Goal: Task Accomplishment & Management: Complete application form

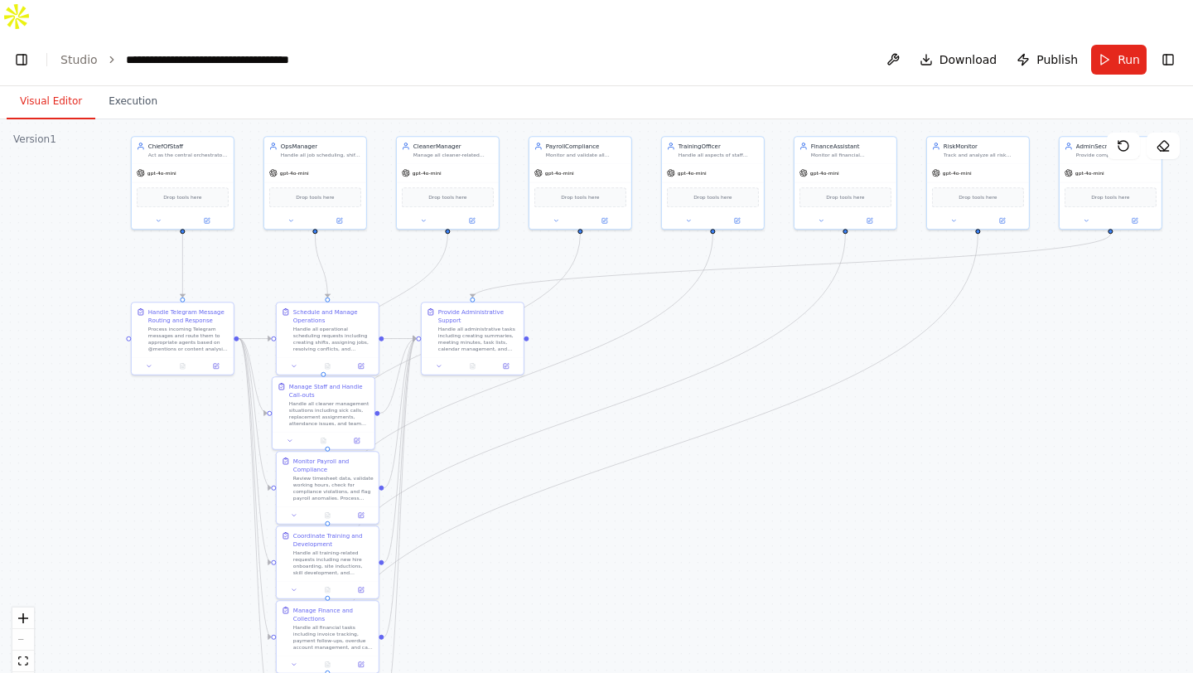
click at [768, 86] on div "Visual Editor Execution Version 1 Show Tools Hide Agents .deletable-edge-delete…" at bounding box center [596, 396] width 1193 height 620
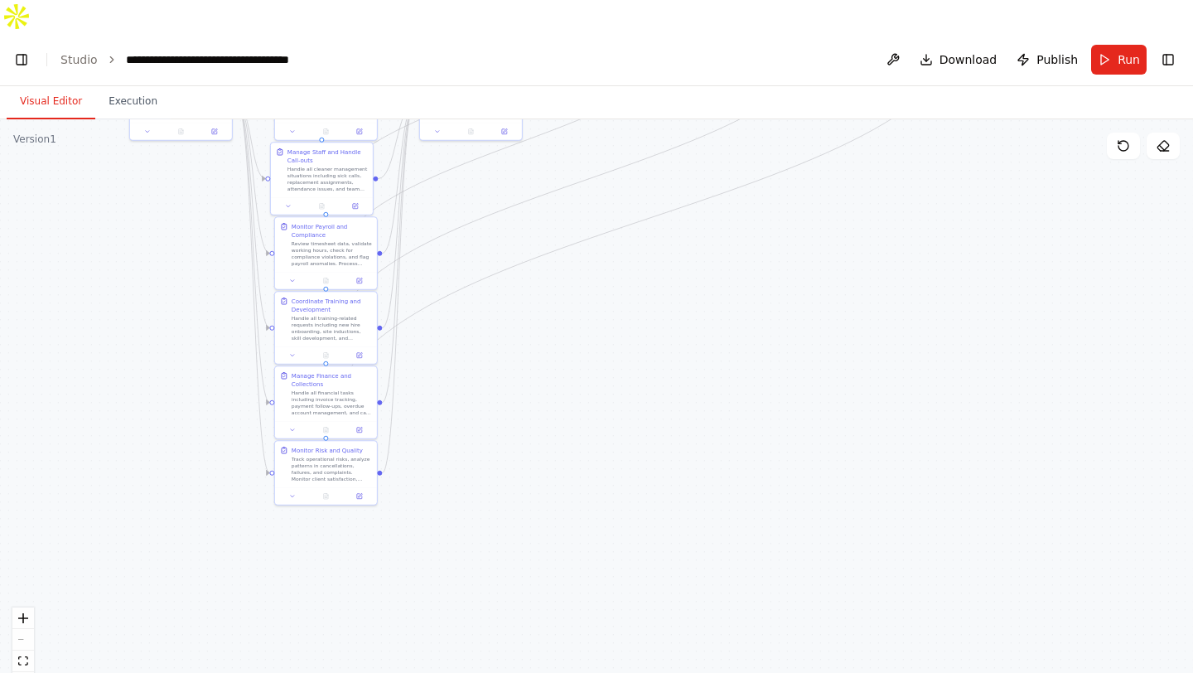
drag, startPoint x: 787, startPoint y: 464, endPoint x: 785, endPoint y: 230, distance: 233.6
click at [785, 230] on div ".deletable-edge-delete-btn { width: 20px; height: 20px; border: 0px solid #ffff…" at bounding box center [596, 412] width 1193 height 587
click at [30, 650] on button "fit view" at bounding box center [23, 661] width 22 height 22
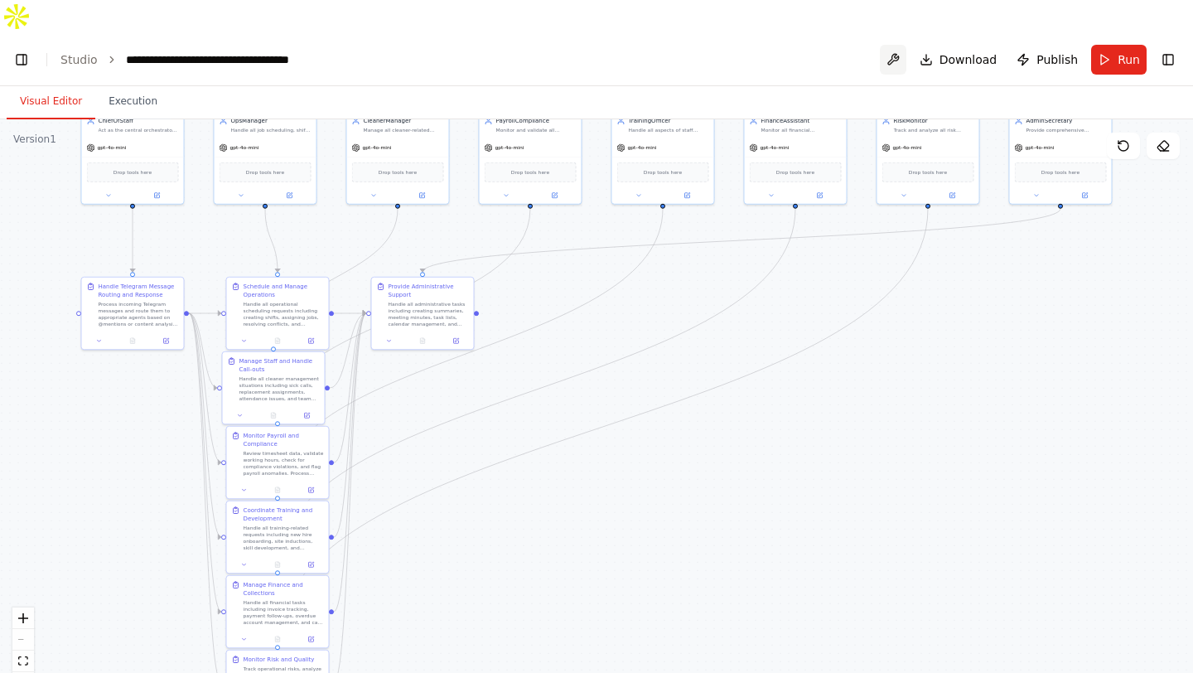
click at [898, 45] on button at bounding box center [893, 60] width 27 height 30
click at [899, 45] on div at bounding box center [893, 60] width 27 height 30
click at [941, 348] on div ".deletable-edge-delete-btn { width: 20px; height: 20px; border: 0px solid #ffff…" at bounding box center [596, 412] width 1193 height 587
click at [939, 155] on div "Drop tools here" at bounding box center [928, 170] width 102 height 31
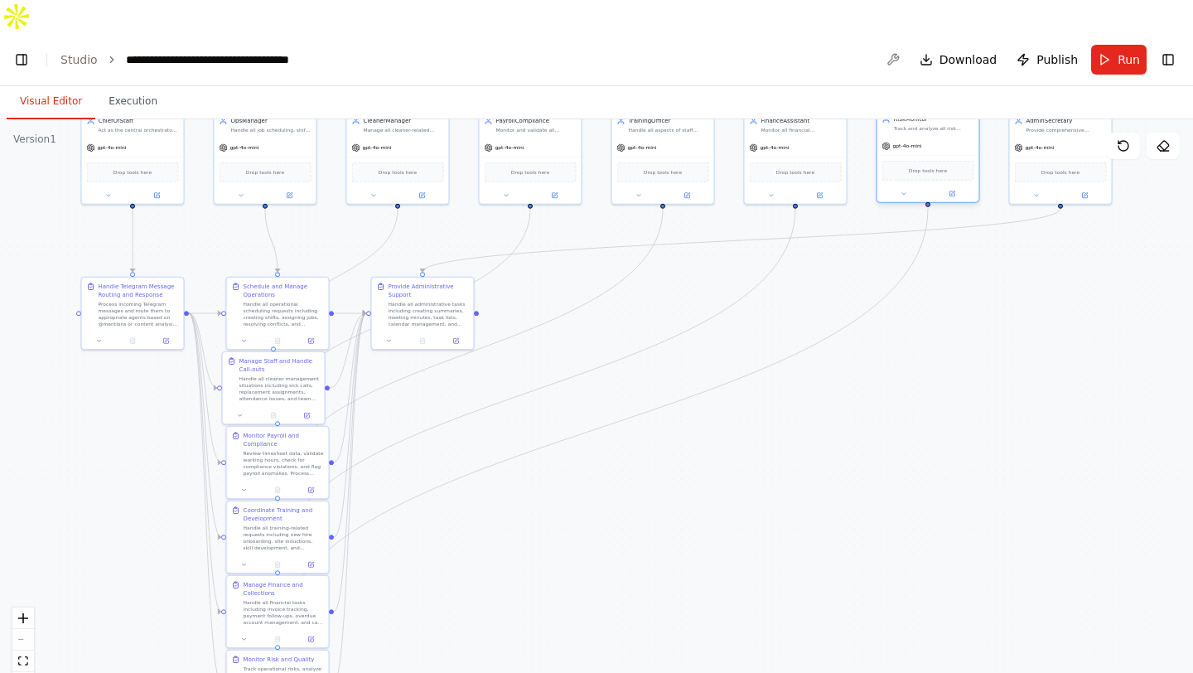
click at [940, 167] on span "Drop tools here" at bounding box center [928, 171] width 38 height 8
click at [940, 161] on div "Drop tools here" at bounding box center [928, 171] width 92 height 20
click at [939, 169] on div "Drop tools here" at bounding box center [928, 179] width 92 height 20
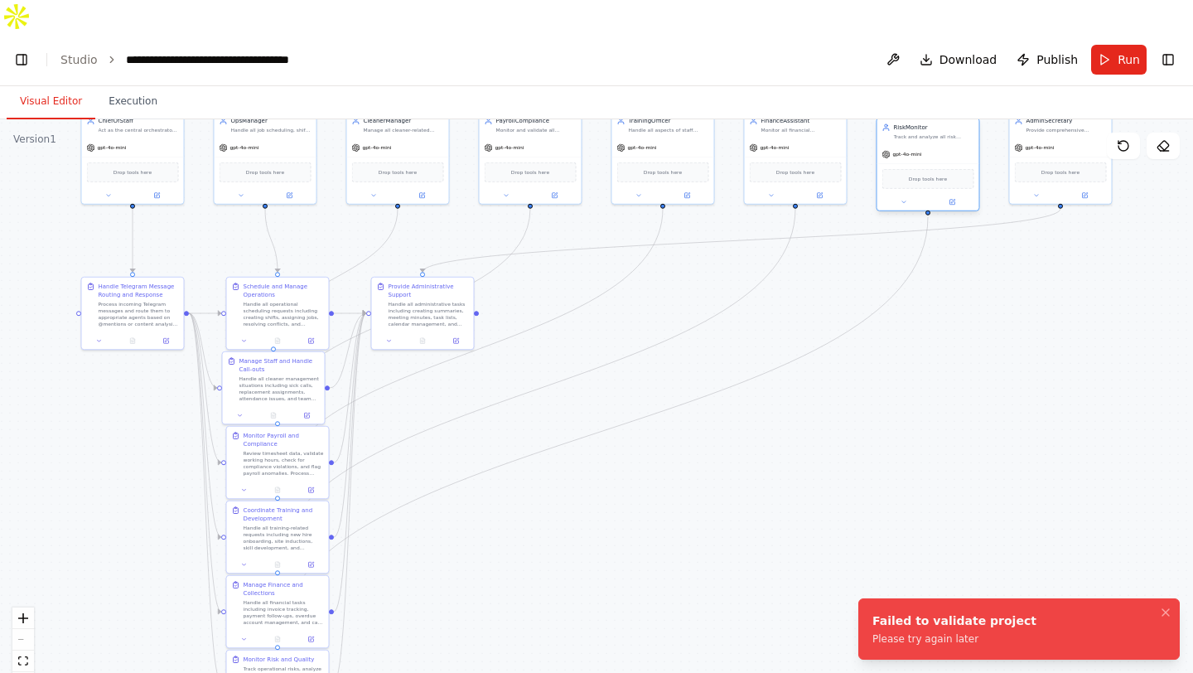
click at [938, 175] on span "Drop tools here" at bounding box center [928, 179] width 38 height 8
click at [907, 197] on button at bounding box center [904, 202] width 47 height 10
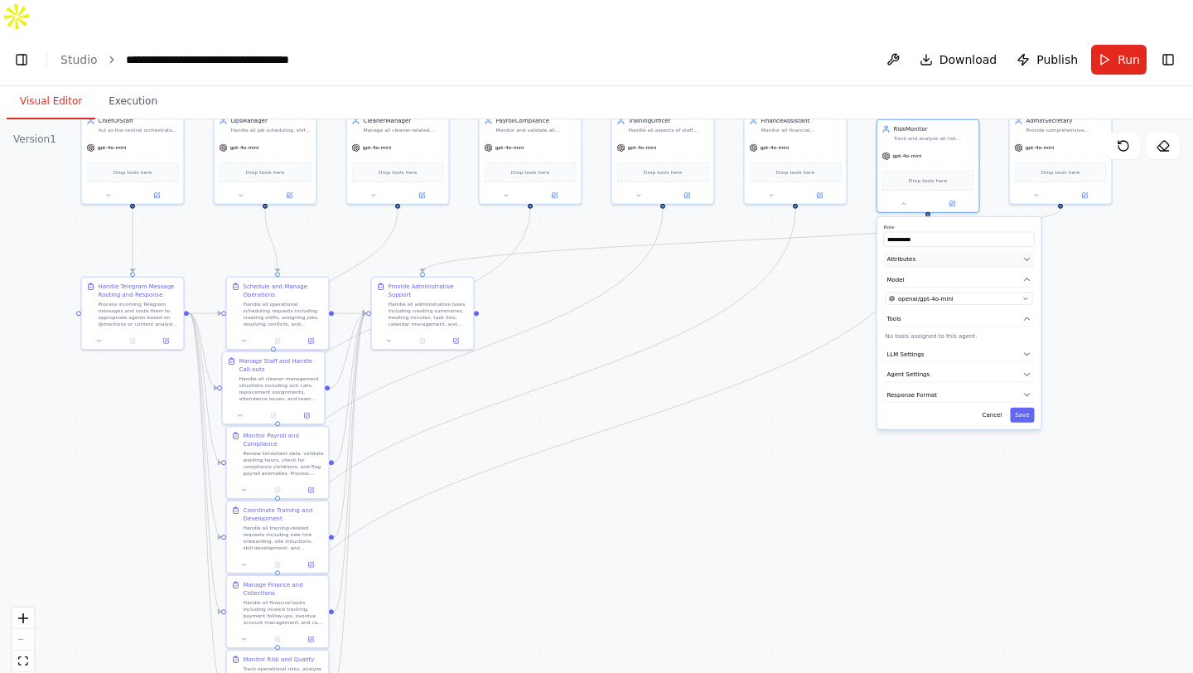
click at [999, 252] on button "Attributes" at bounding box center [959, 260] width 151 height 16
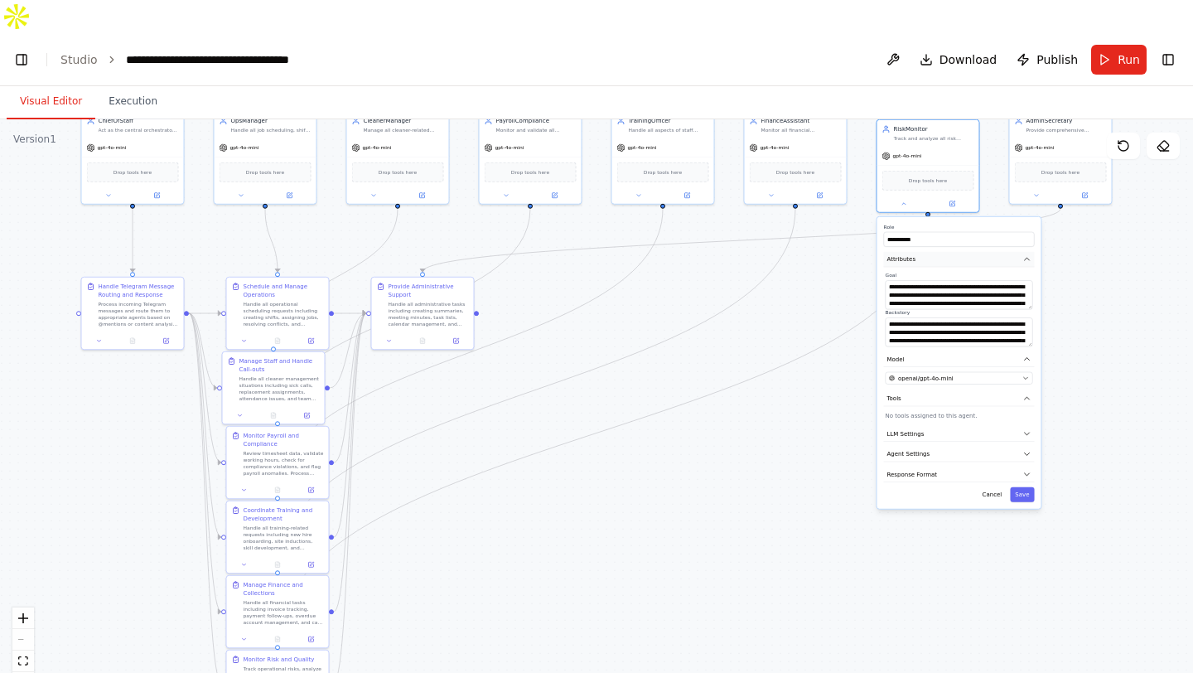
click at [997, 252] on button "Attributes" at bounding box center [959, 260] width 151 height 16
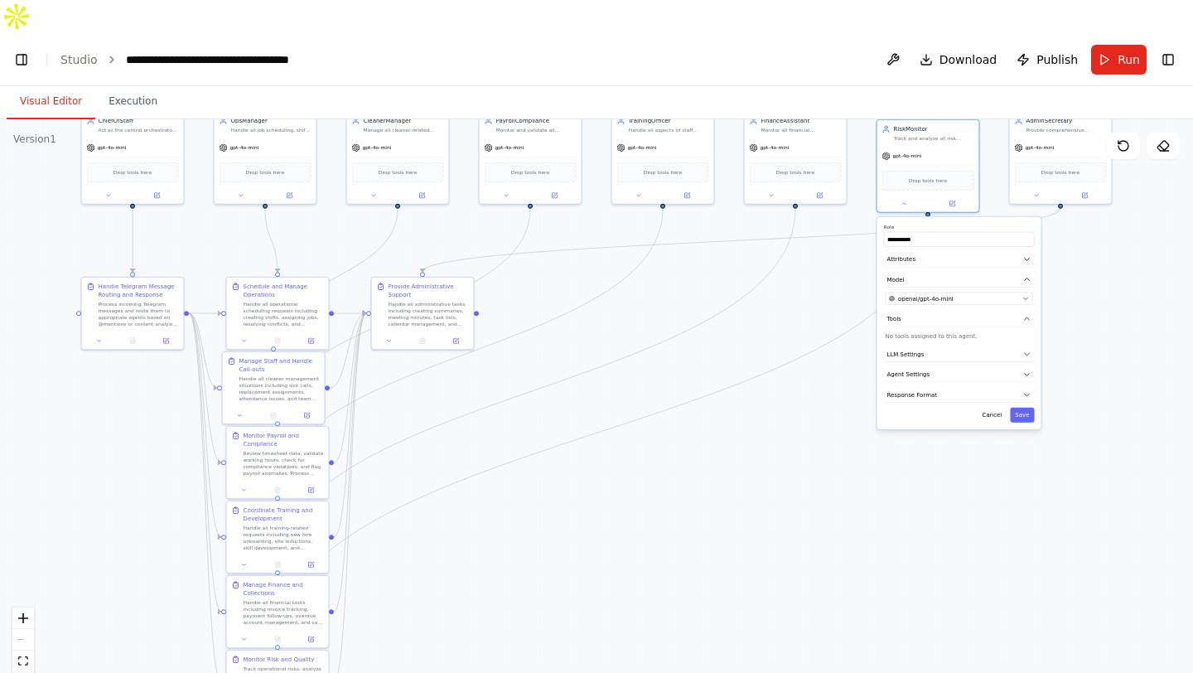
click at [1109, 290] on div ".deletable-edge-delete-btn { width: 20px; height: 20px; border: 0px solid #ffff…" at bounding box center [596, 412] width 1193 height 587
click at [161, 189] on button at bounding box center [156, 194] width 47 height 10
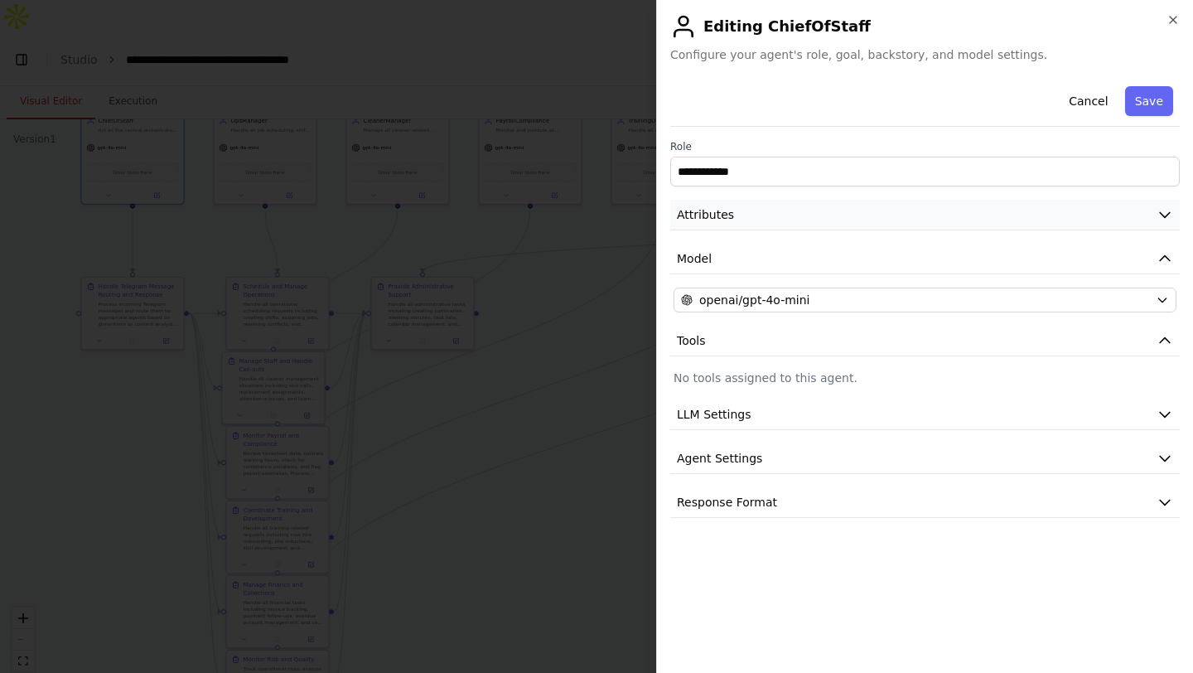
click at [761, 204] on button "Attributes" at bounding box center [925, 215] width 510 height 31
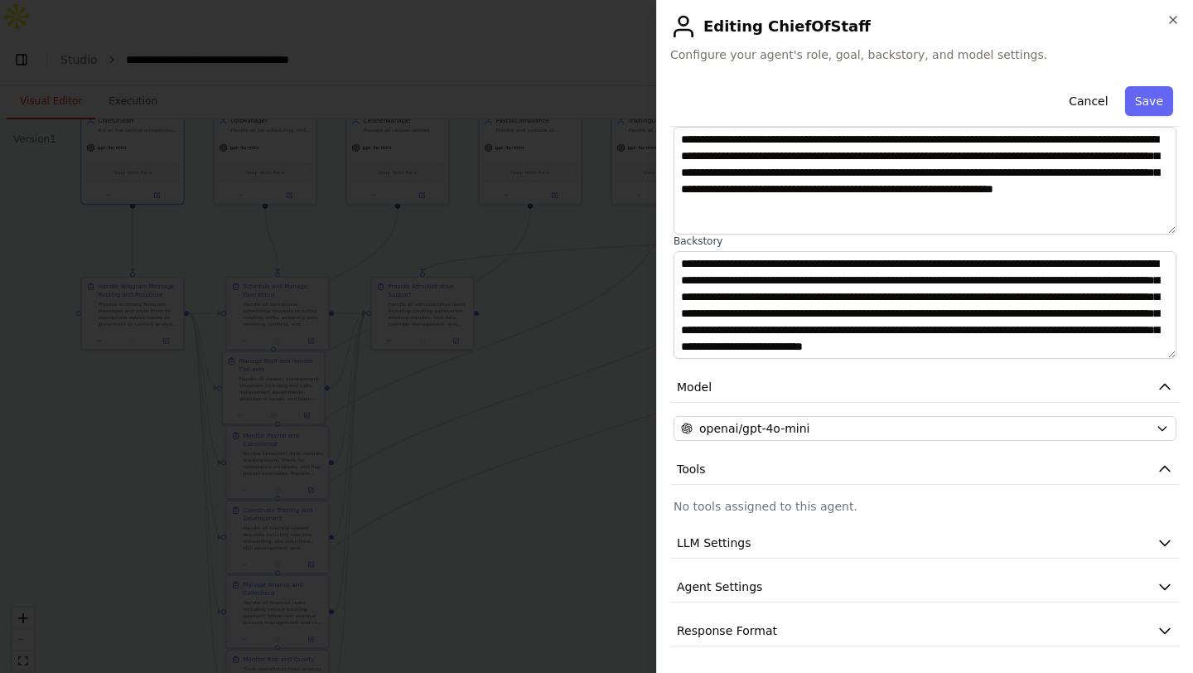
scroll to position [17, 0]
click at [809, 542] on button "LLM Settings" at bounding box center [925, 543] width 510 height 31
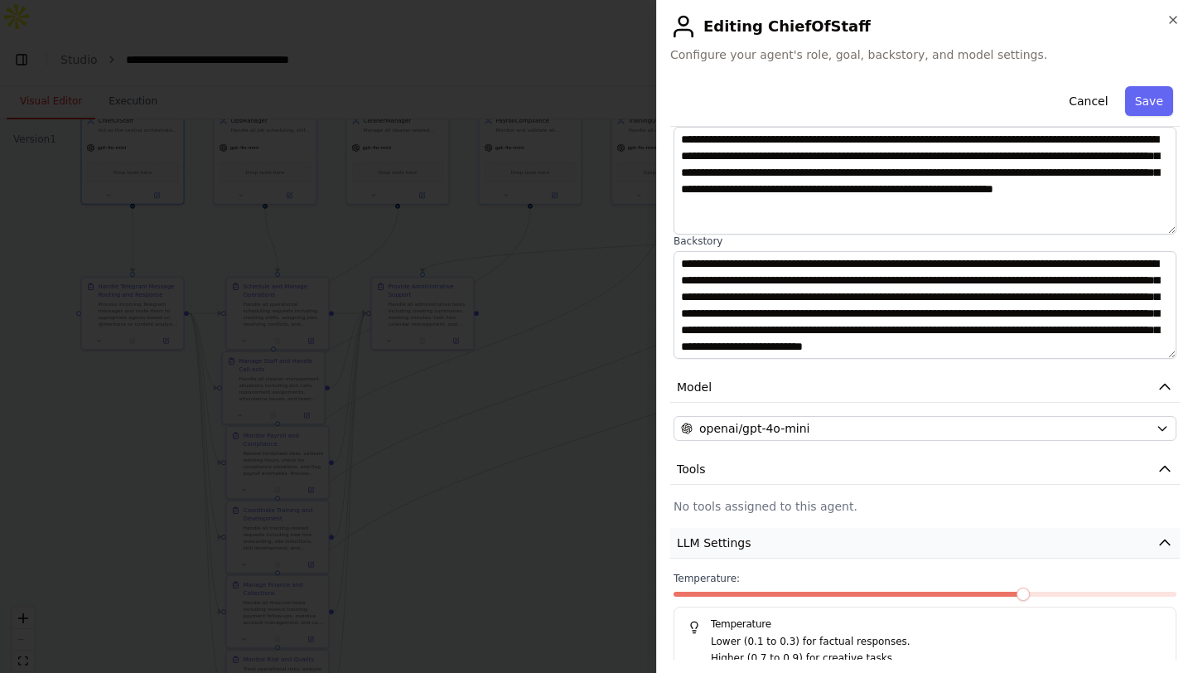
scroll to position [252, 0]
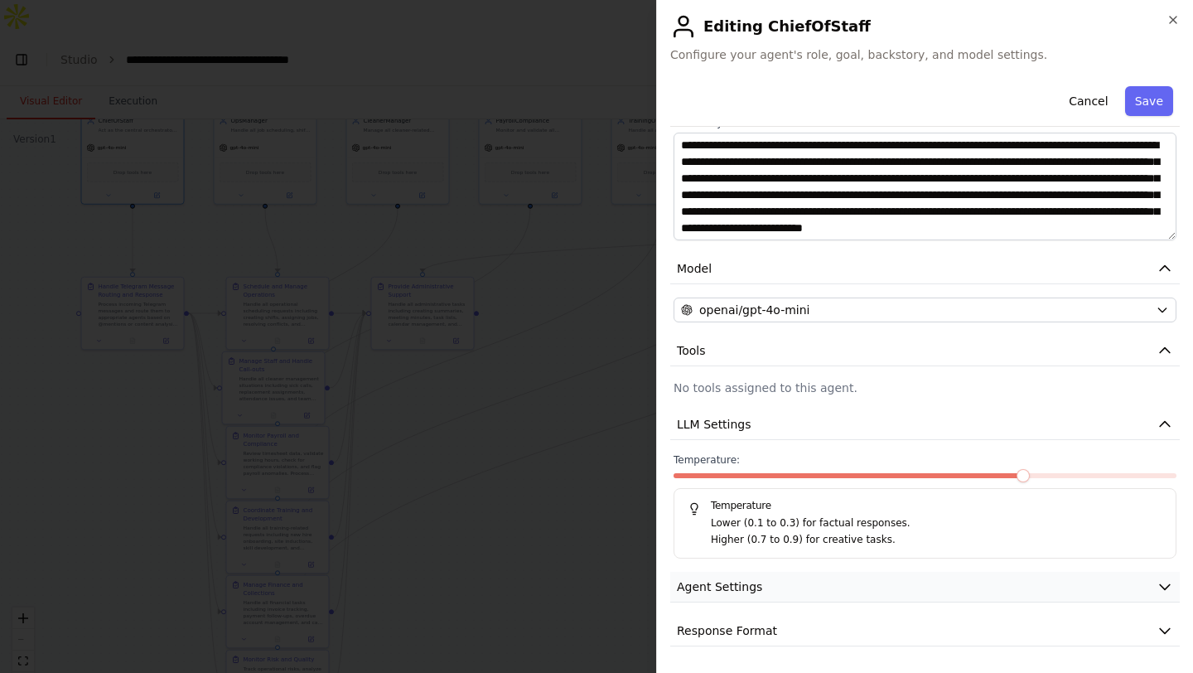
click at [802, 592] on button "Agent Settings" at bounding box center [925, 587] width 510 height 31
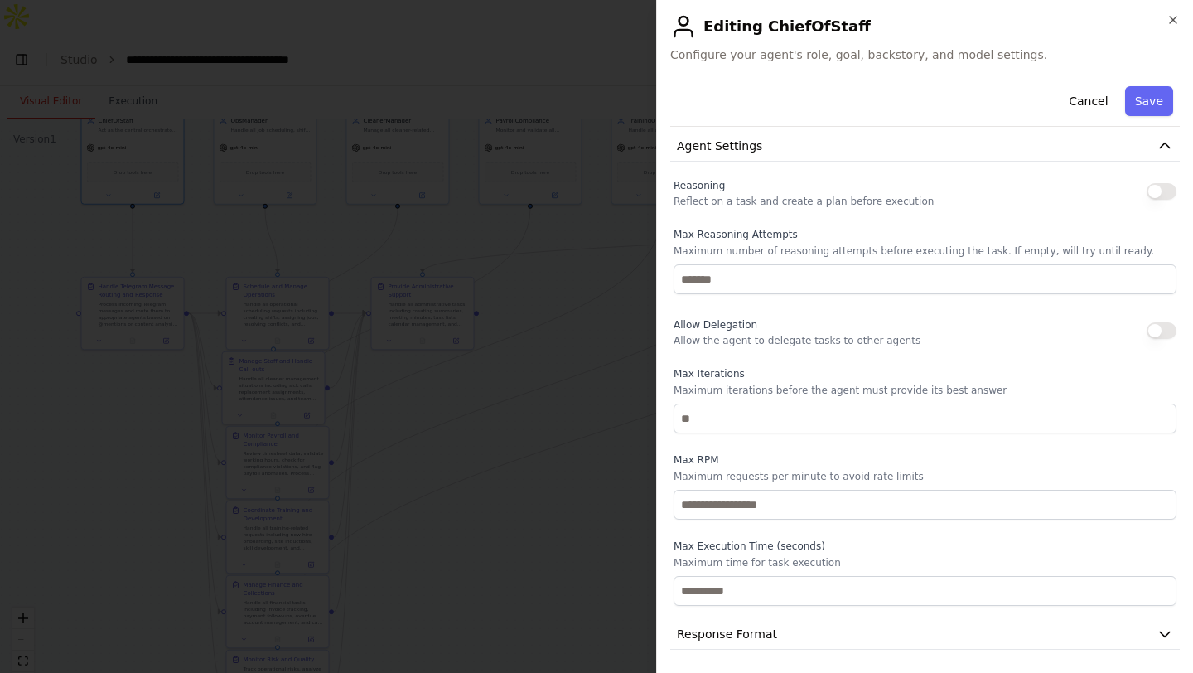
scroll to position [696, 0]
click at [1162, 325] on button "button" at bounding box center [1162, 327] width 30 height 17
click at [833, 633] on button "Response Format" at bounding box center [925, 631] width 510 height 31
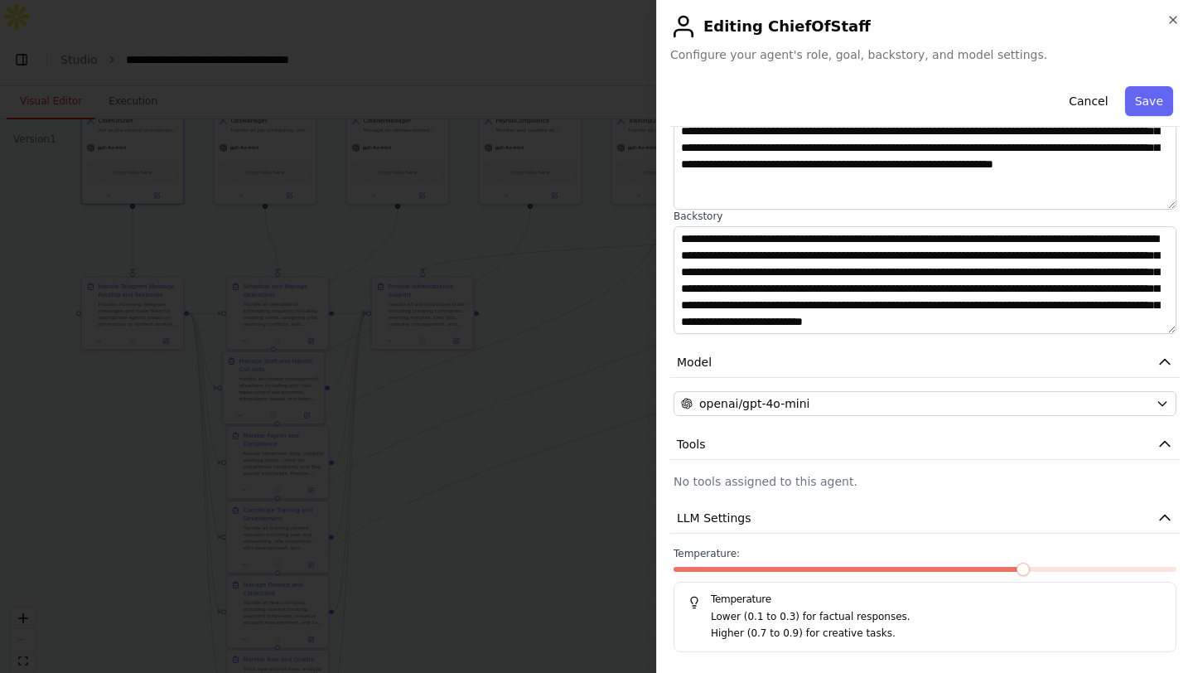
scroll to position [0, 0]
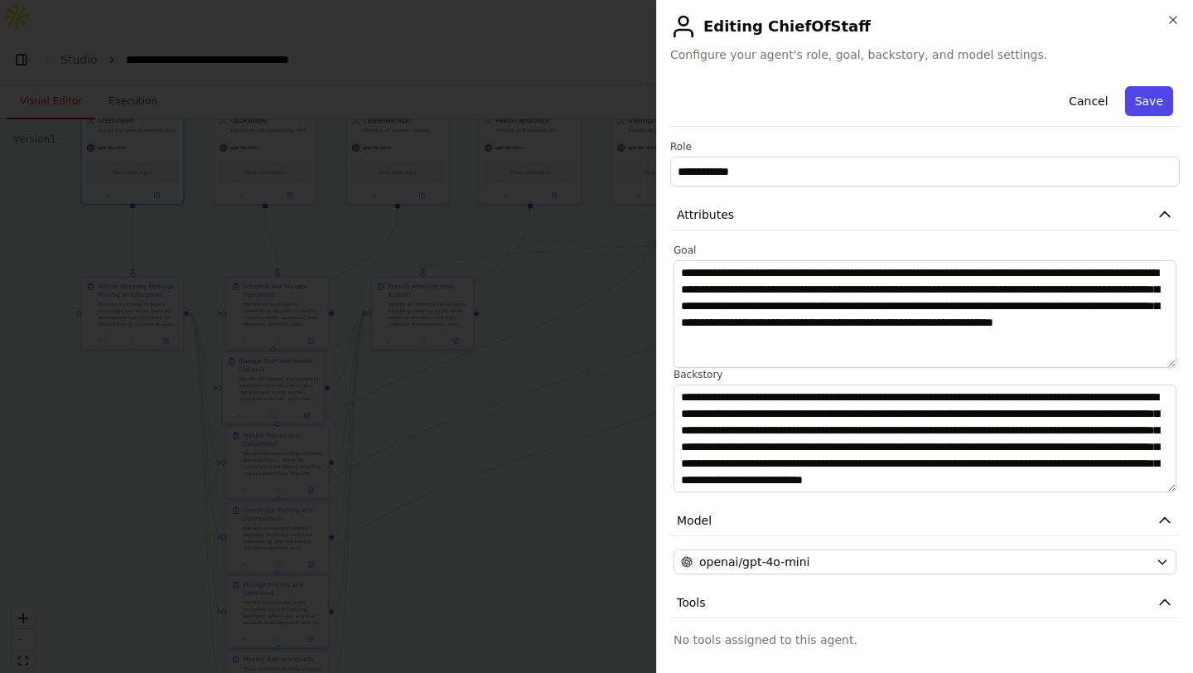
click at [1156, 96] on button "Save" at bounding box center [1149, 101] width 48 height 30
click at [1145, 105] on button "Save" at bounding box center [1149, 101] width 48 height 30
click at [1173, 15] on icon "button" at bounding box center [1173, 19] width 13 height 13
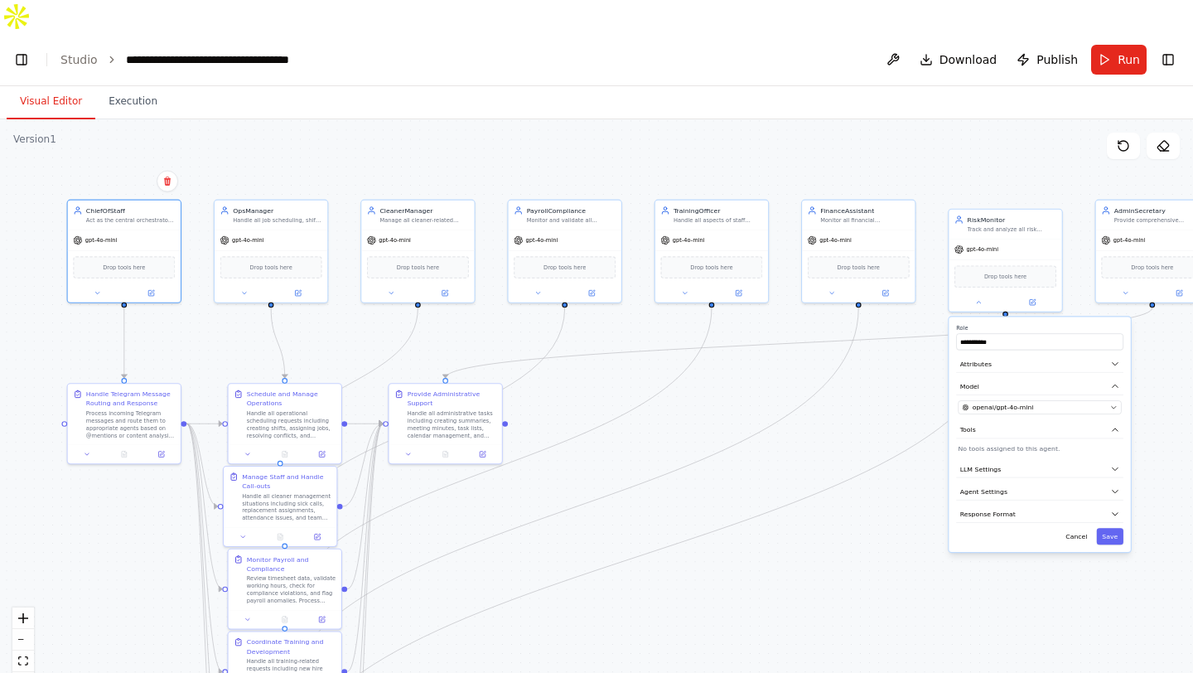
drag, startPoint x: 242, startPoint y: 185, endPoint x: 251, endPoint y: 293, distance: 108.9
click at [251, 293] on div ".deletable-edge-delete-btn { width: 20px; height: 20px; border: 0px solid #ffff…" at bounding box center [596, 412] width 1193 height 587
click at [250, 287] on button at bounding box center [244, 292] width 52 height 11
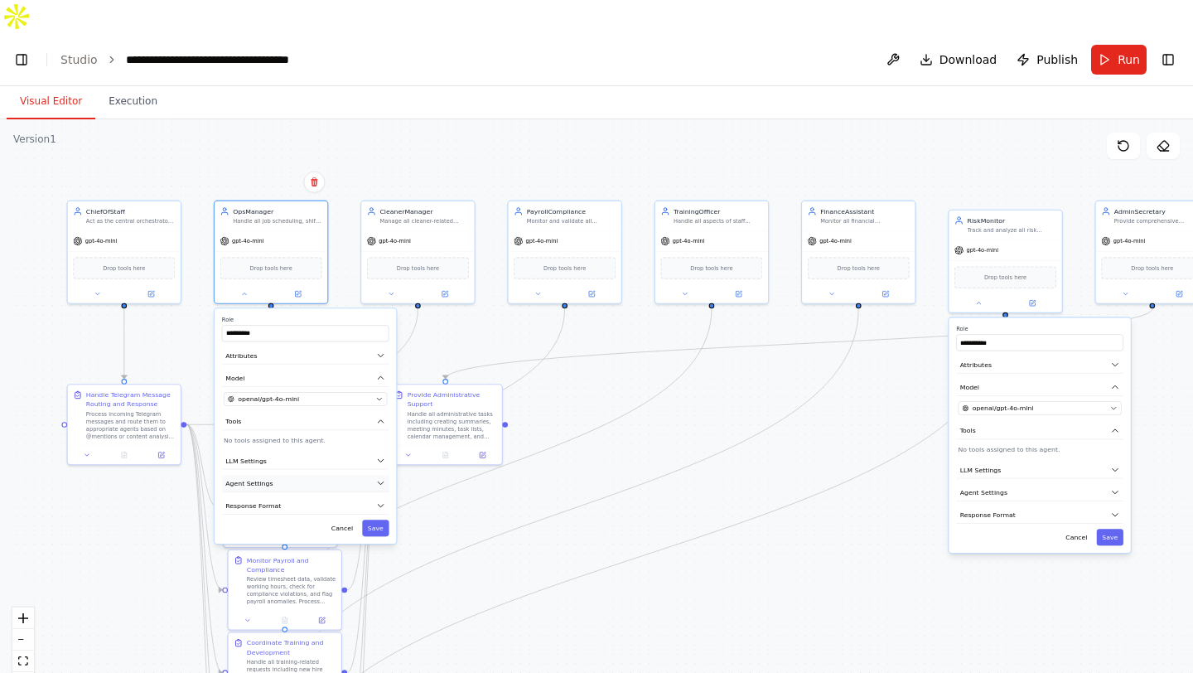
click at [323, 475] on button "Agent Settings" at bounding box center [305, 483] width 167 height 17
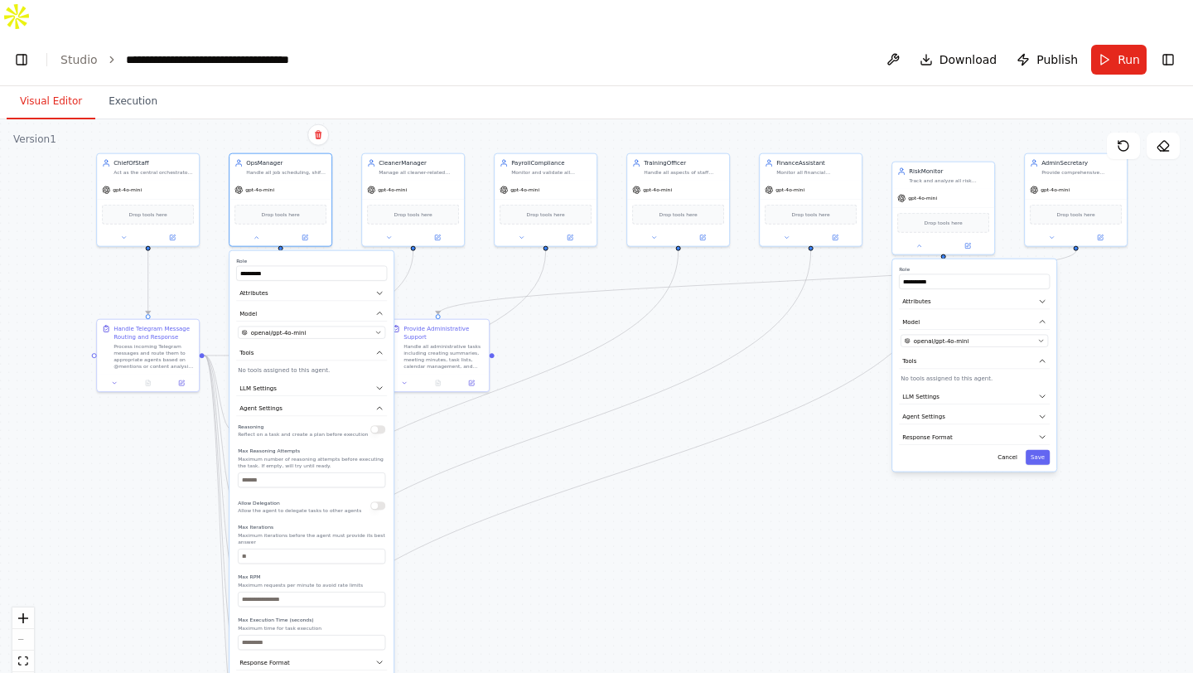
drag, startPoint x: 408, startPoint y: 154, endPoint x: 414, endPoint y: 74, distance: 80.6
click at [414, 86] on div "Visual Editor Execution Version 1 Show Tools Hide Agents .deletable-edge-delete…" at bounding box center [596, 396] width 1193 height 620
click at [260, 227] on div at bounding box center [280, 235] width 102 height 17
click at [260, 230] on button at bounding box center [256, 235] width 47 height 10
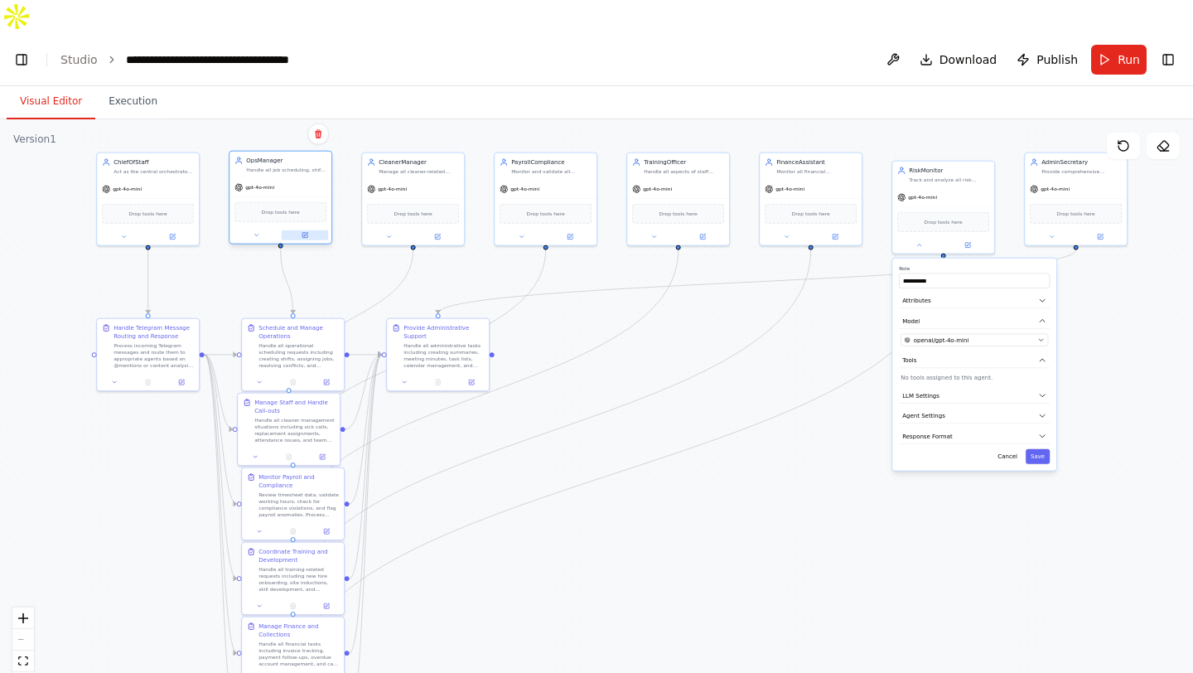
click at [294, 230] on button at bounding box center [305, 235] width 47 height 10
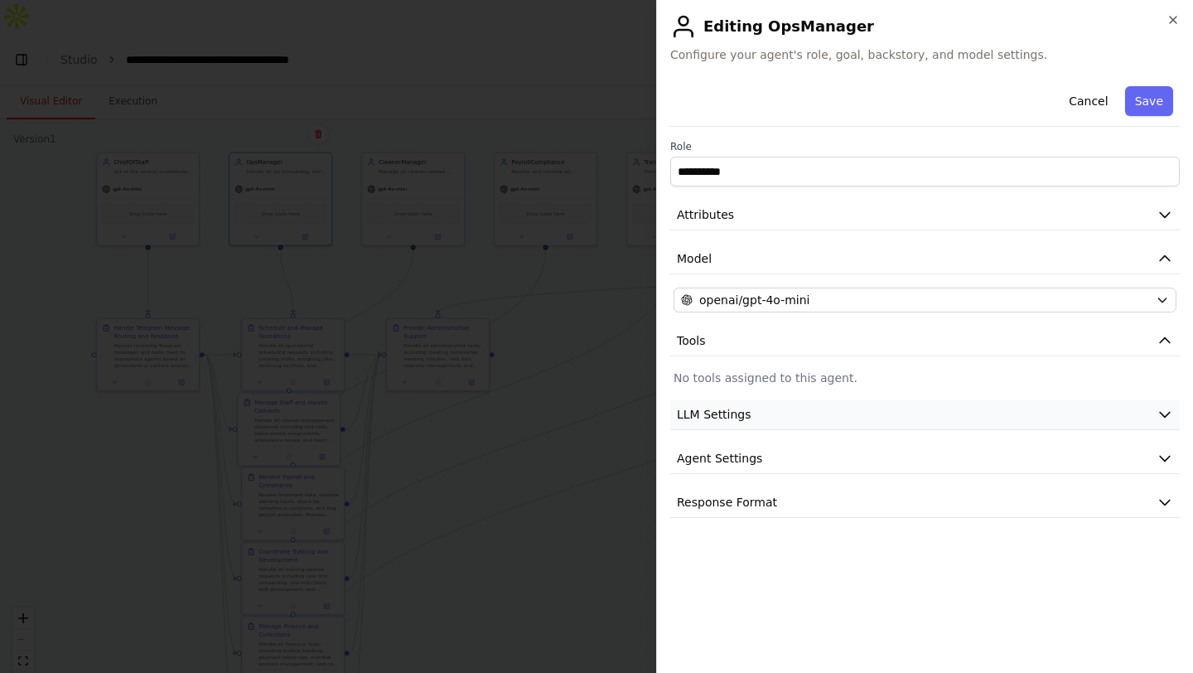
click at [836, 413] on button "LLM Settings" at bounding box center [925, 414] width 510 height 31
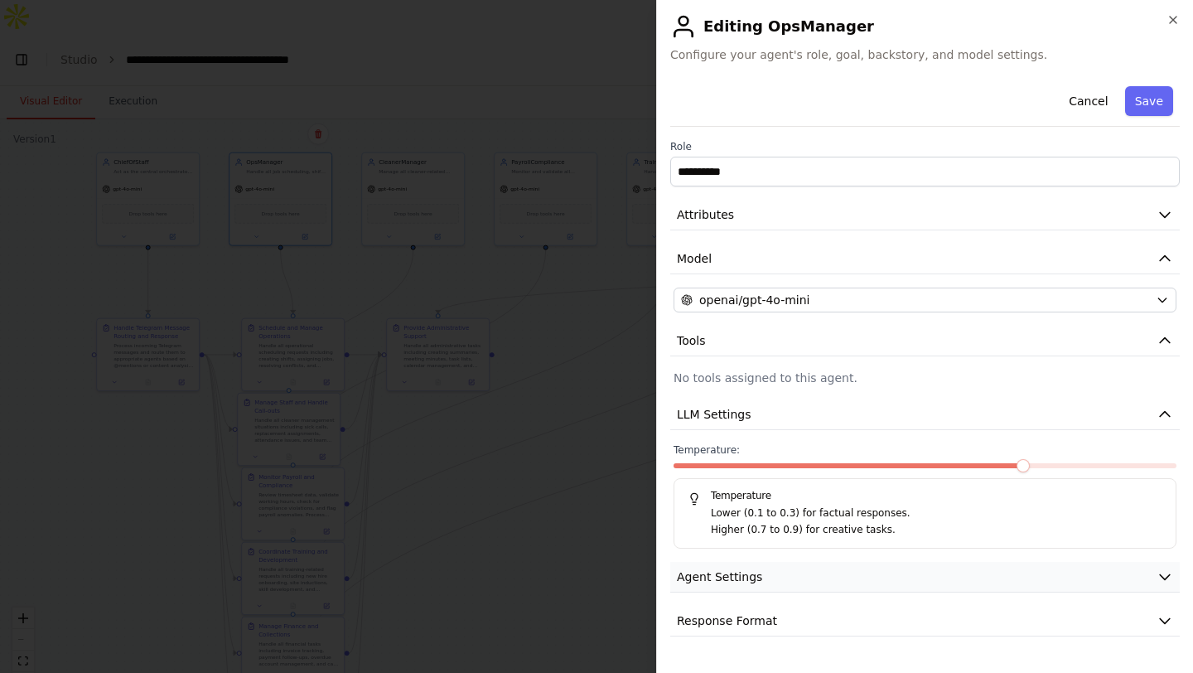
click at [826, 588] on button "Agent Settings" at bounding box center [925, 577] width 510 height 31
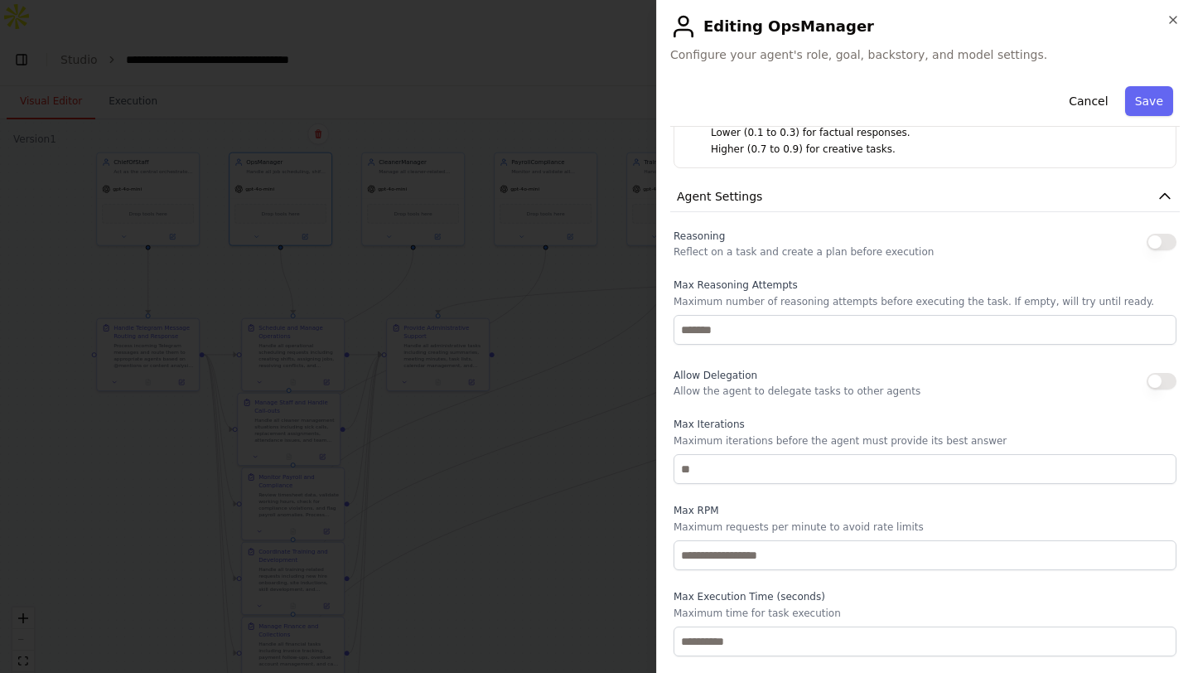
scroll to position [434, 0]
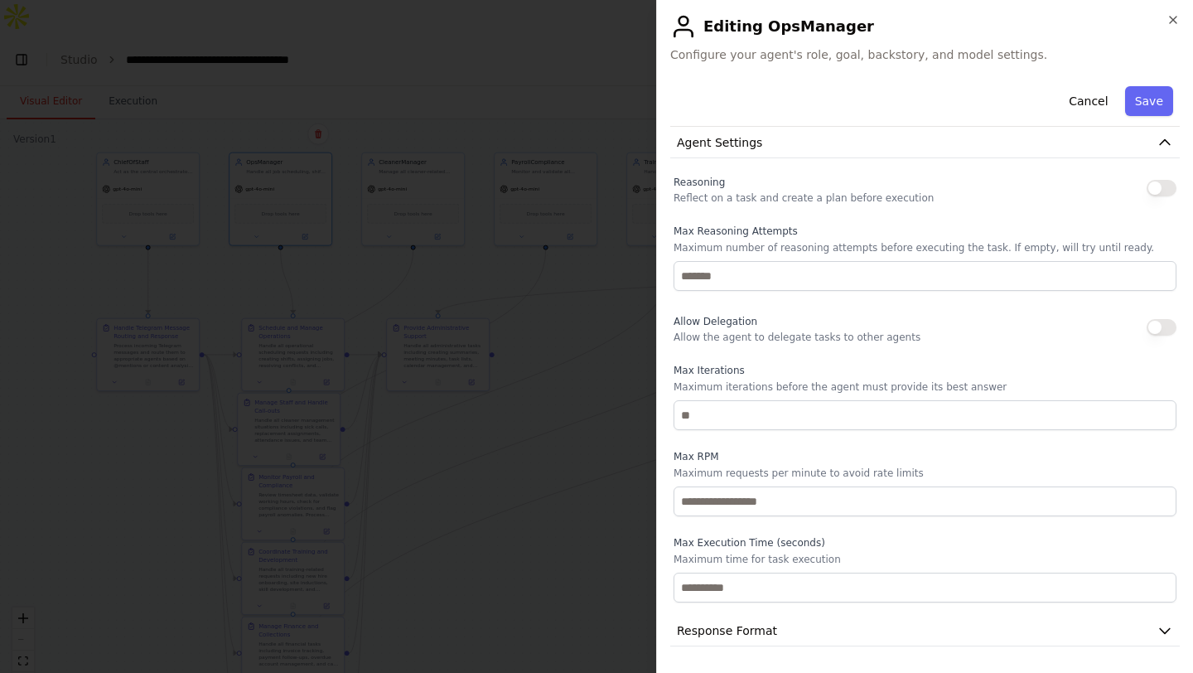
click at [1147, 328] on button "button" at bounding box center [1162, 327] width 30 height 17
click at [841, 626] on button "Response Format" at bounding box center [925, 631] width 510 height 31
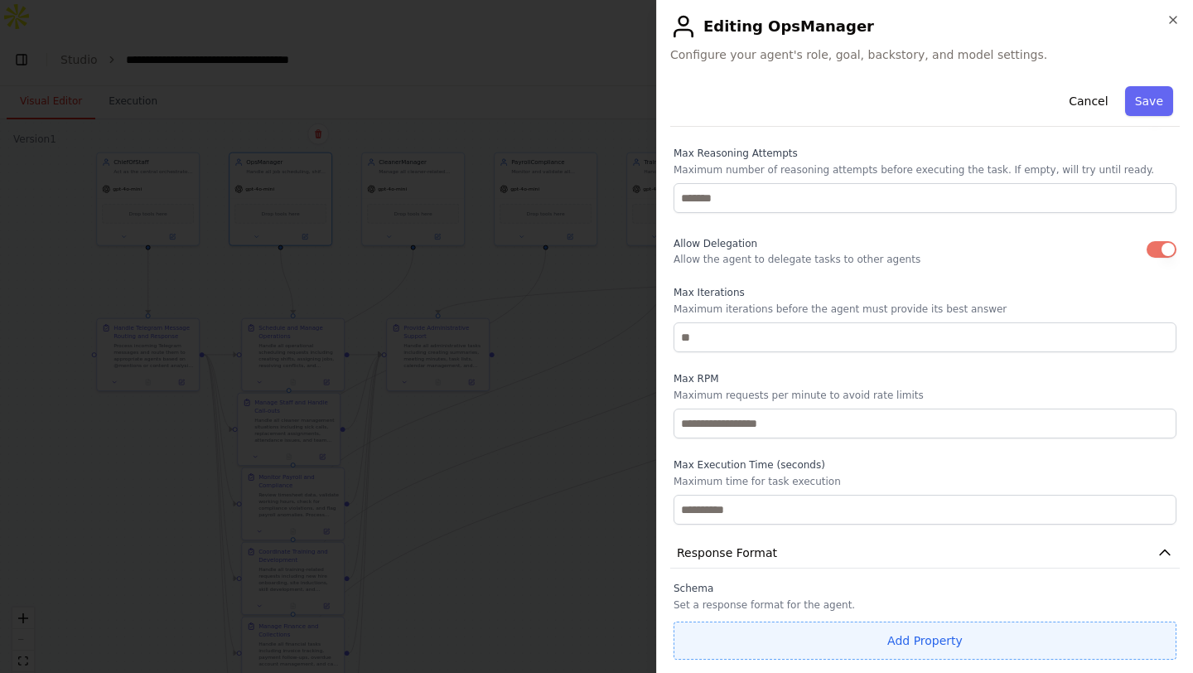
click at [832, 636] on button "Add Property" at bounding box center [925, 640] width 503 height 38
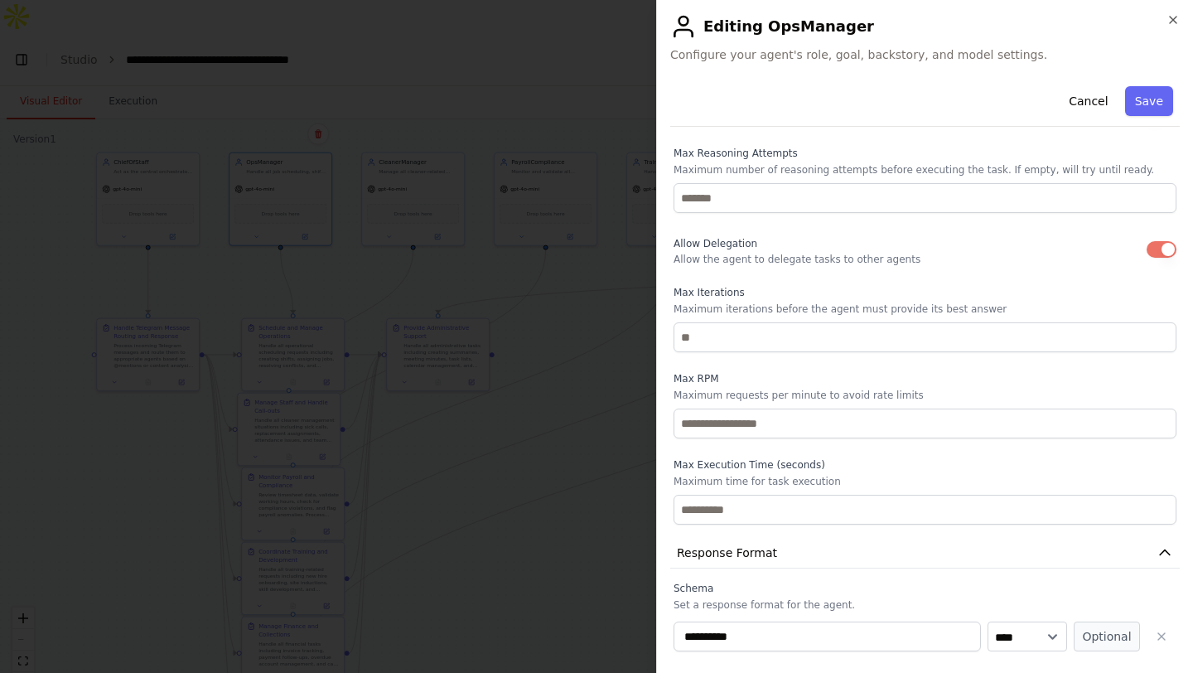
scroll to position [555, 0]
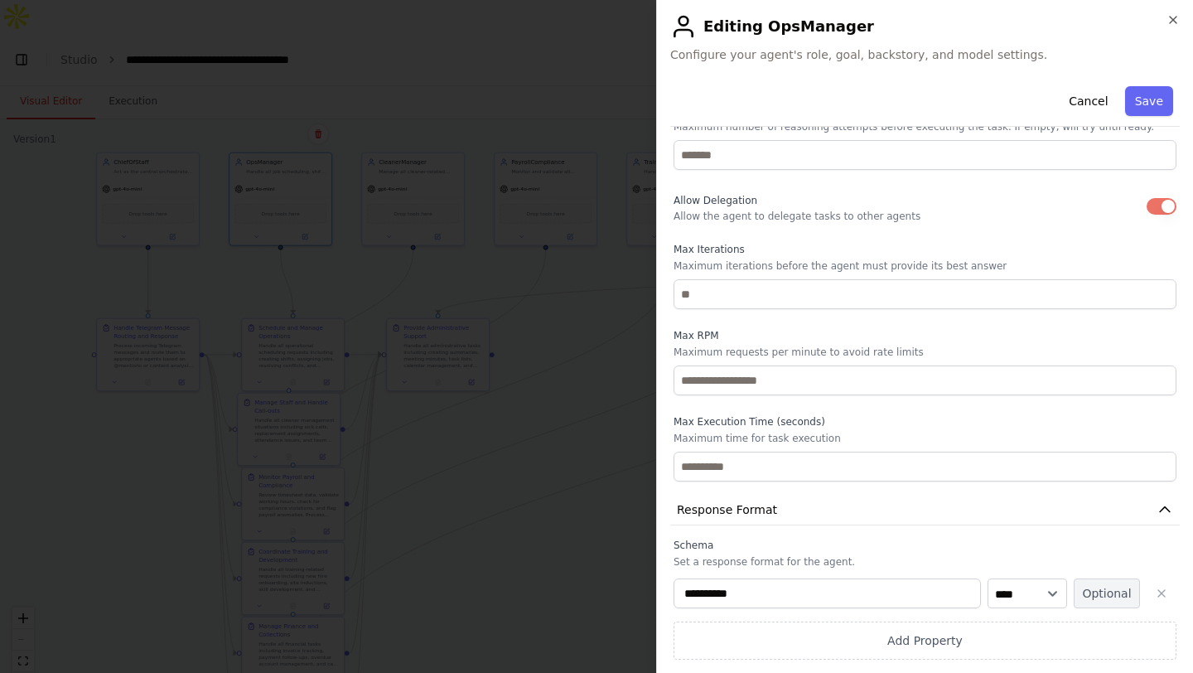
click at [1116, 596] on button "Optional" at bounding box center [1107, 593] width 66 height 30
click at [1150, 589] on button "button" at bounding box center [1162, 593] width 30 height 30
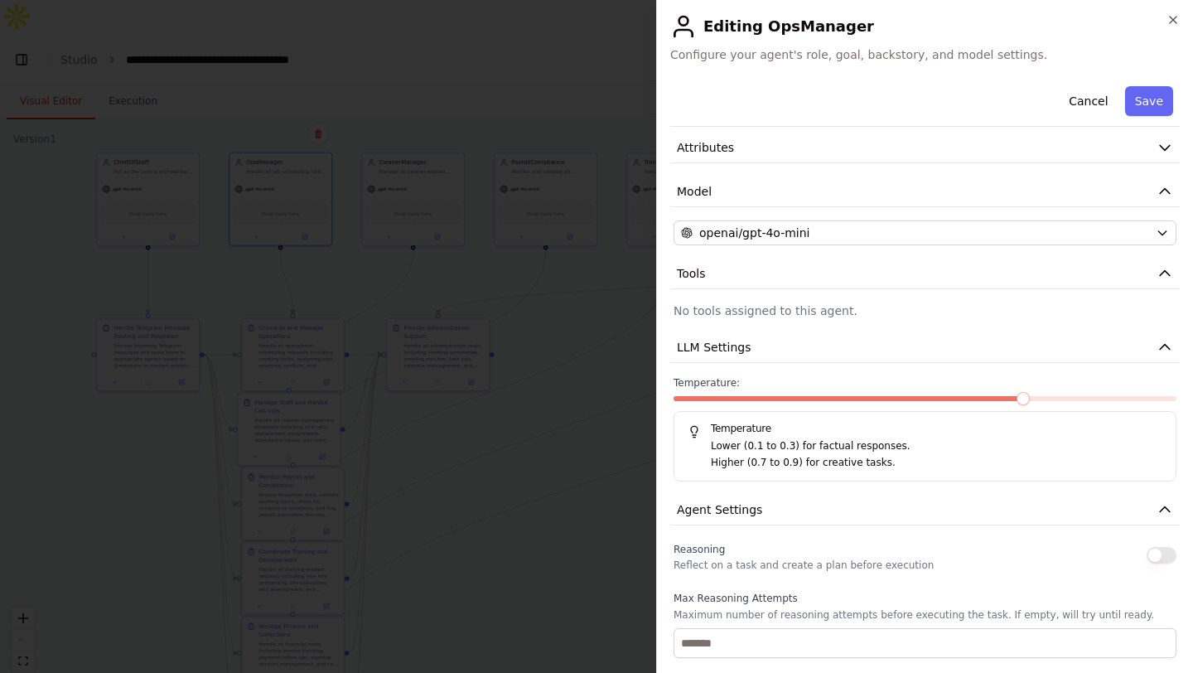
scroll to position [0, 0]
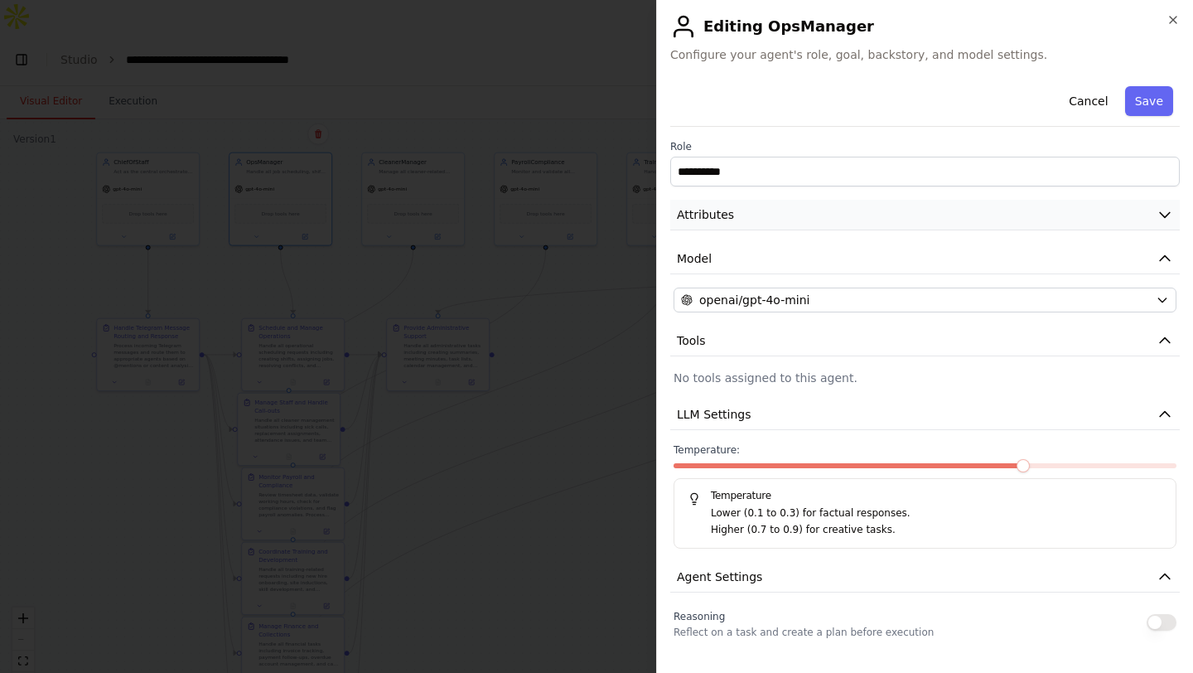
click at [1028, 211] on button "Attributes" at bounding box center [925, 215] width 510 height 31
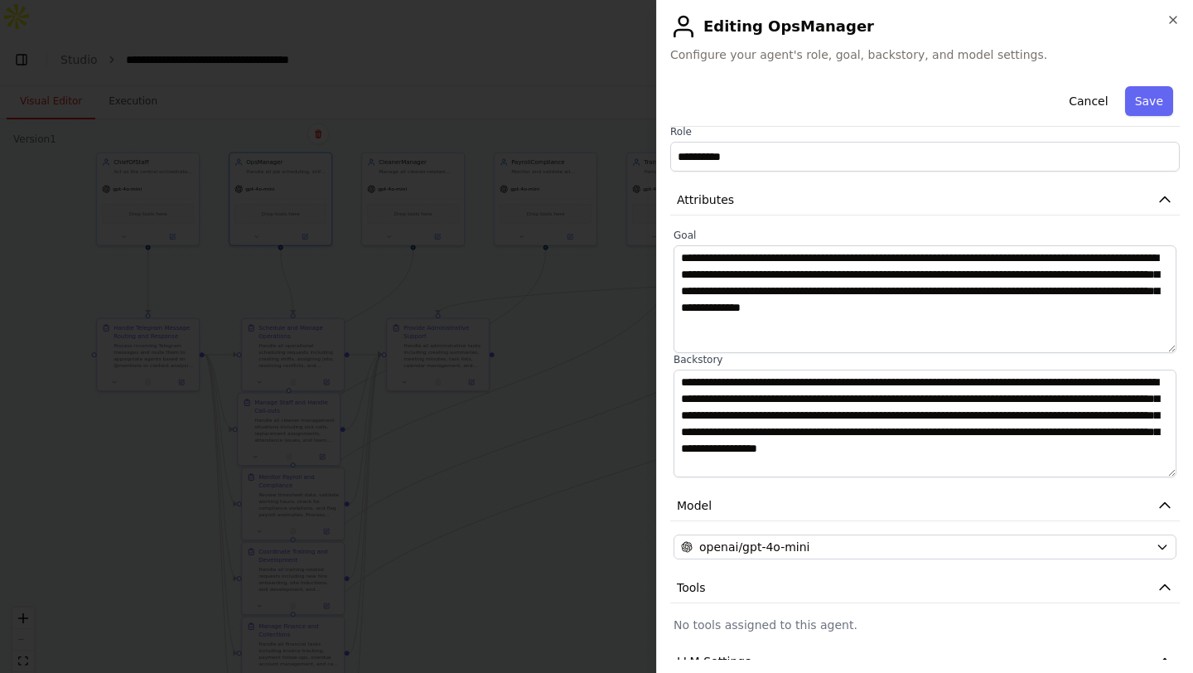
scroll to position [17, 0]
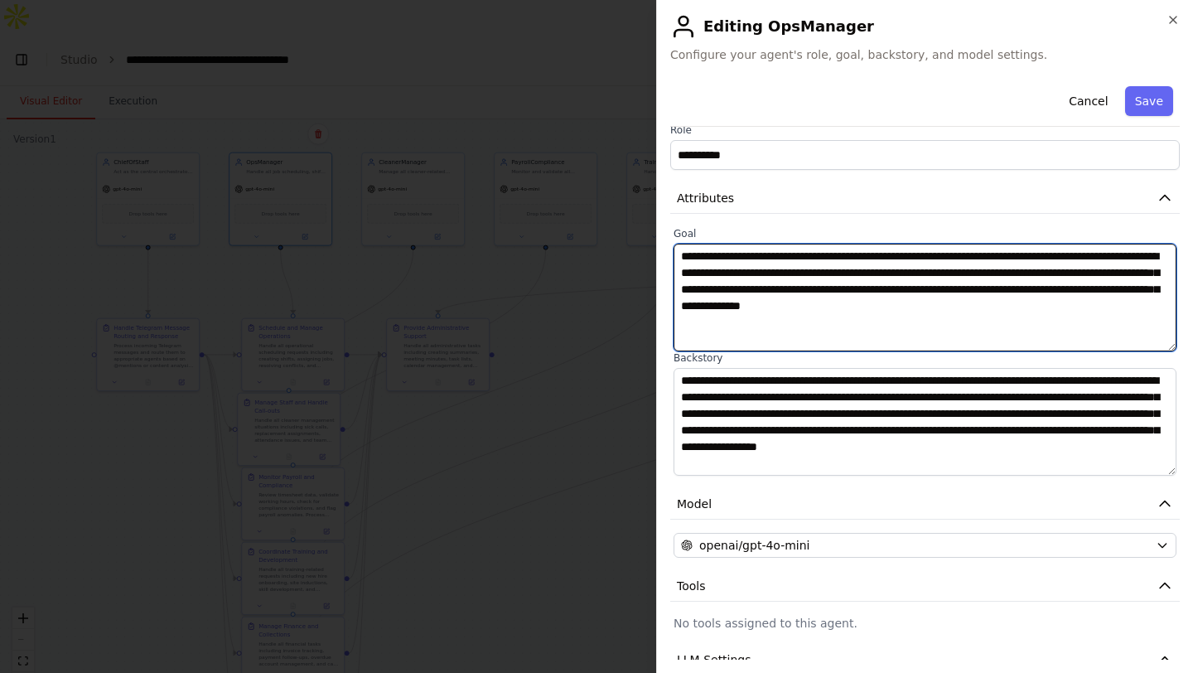
drag, startPoint x: 1024, startPoint y: 288, endPoint x: 1080, endPoint y: 320, distance: 64.5
click at [1080, 320] on textarea "**********" at bounding box center [925, 298] width 503 height 108
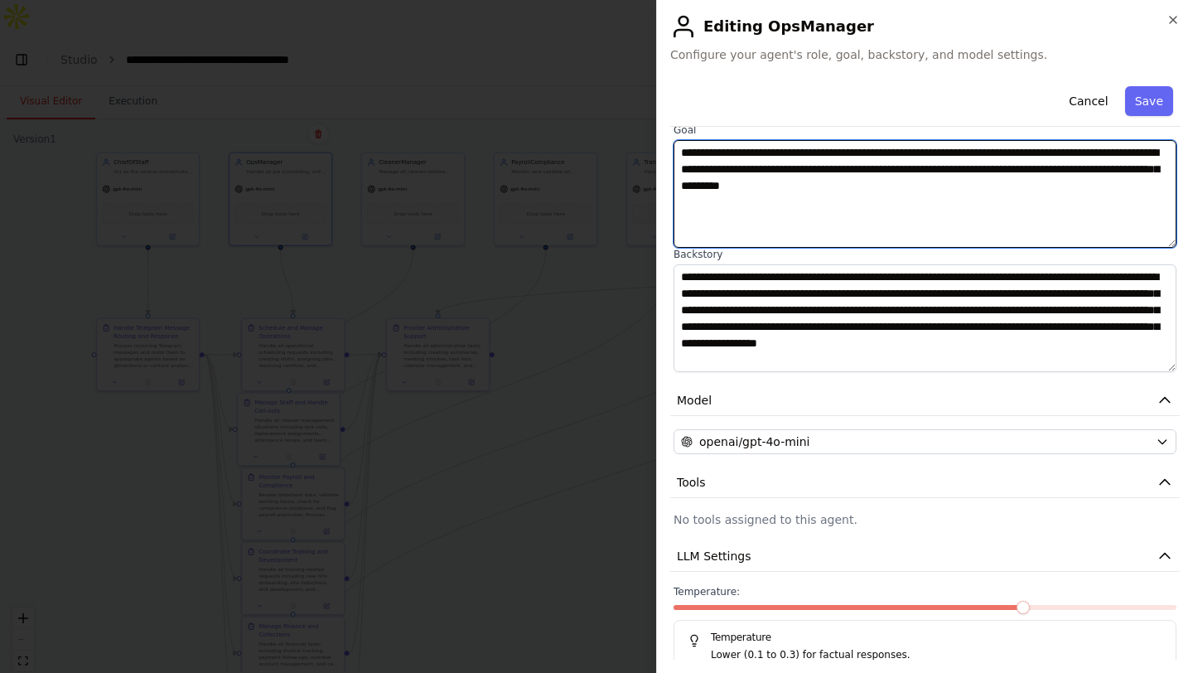
scroll to position [126, 0]
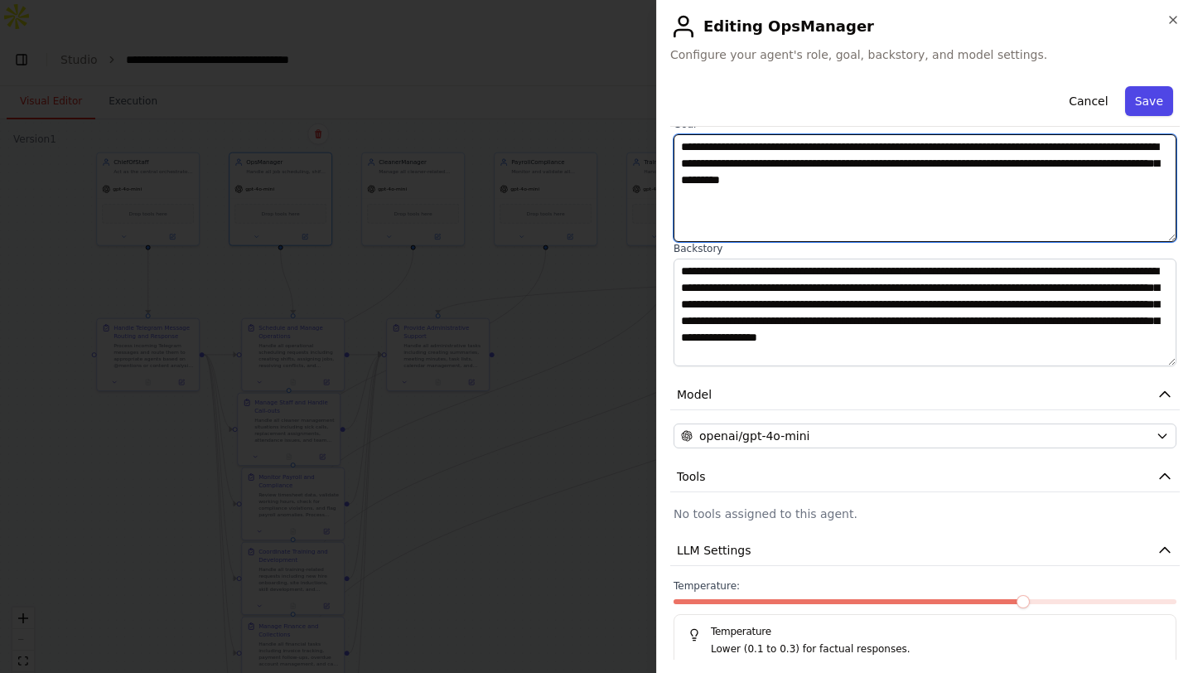
type textarea "**********"
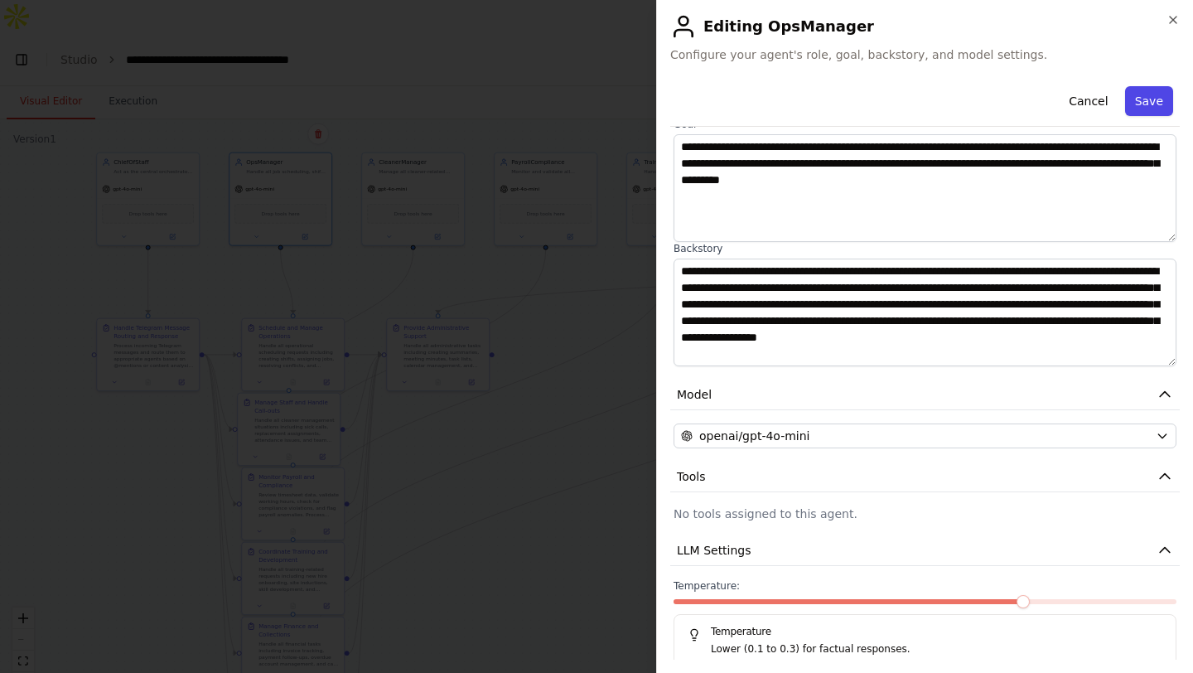
click at [1141, 101] on button "Save" at bounding box center [1149, 101] width 48 height 30
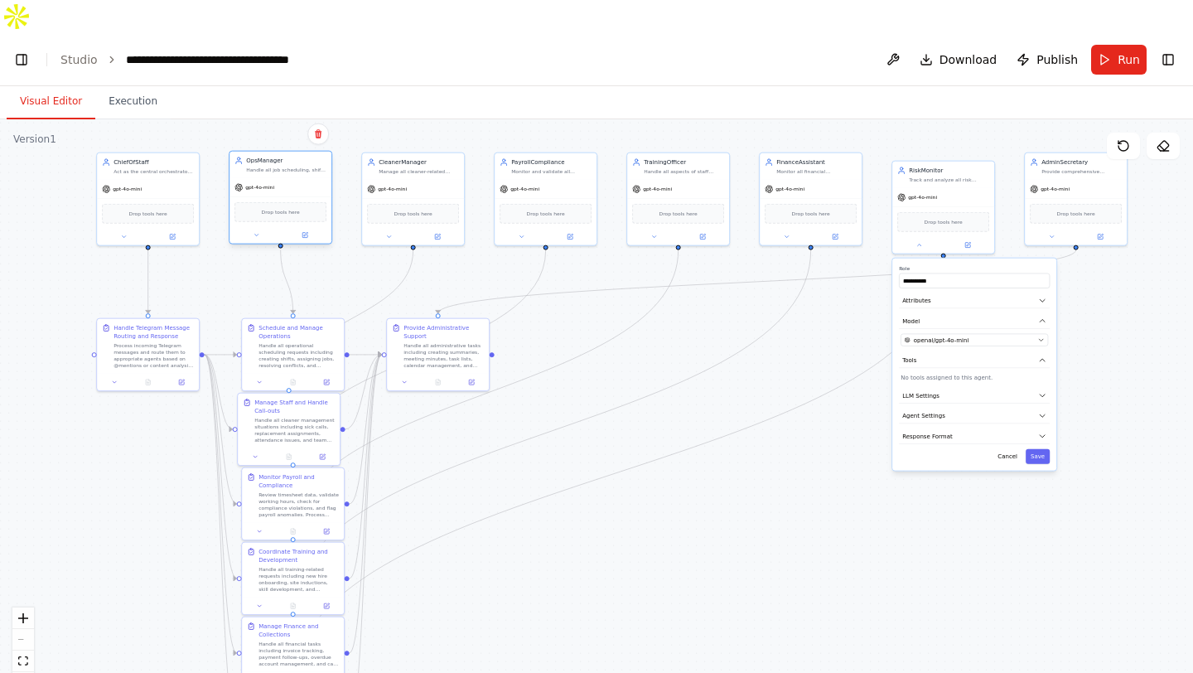
click at [300, 202] on div "Drop tools here" at bounding box center [280, 212] width 92 height 20
drag, startPoint x: 298, startPoint y: 182, endPoint x: 311, endPoint y: 181, distance: 12.5
click at [311, 202] on div "Drop tools here" at bounding box center [297, 212] width 92 height 20
click at [299, 208] on span "Drop tools here" at bounding box center [297, 212] width 38 height 8
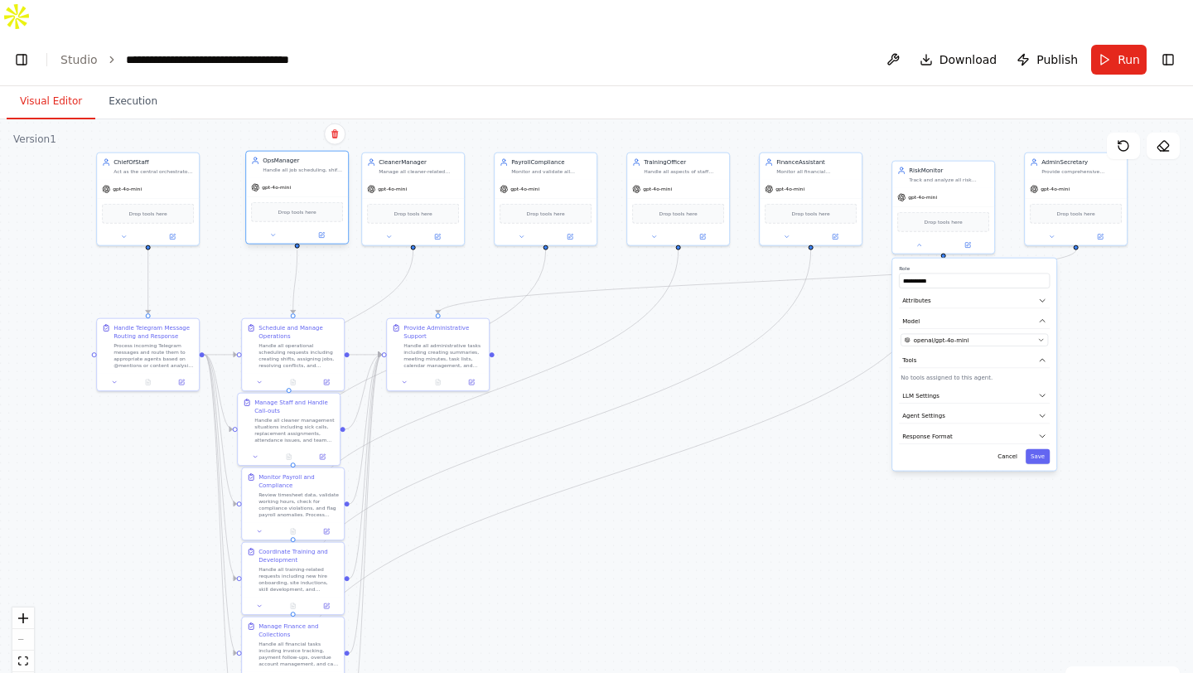
click at [303, 208] on span "Drop tools here" at bounding box center [297, 212] width 38 height 8
click at [273, 232] on icon at bounding box center [272, 235] width 7 height 7
click at [326, 345] on button "Tools" at bounding box center [328, 353] width 151 height 16
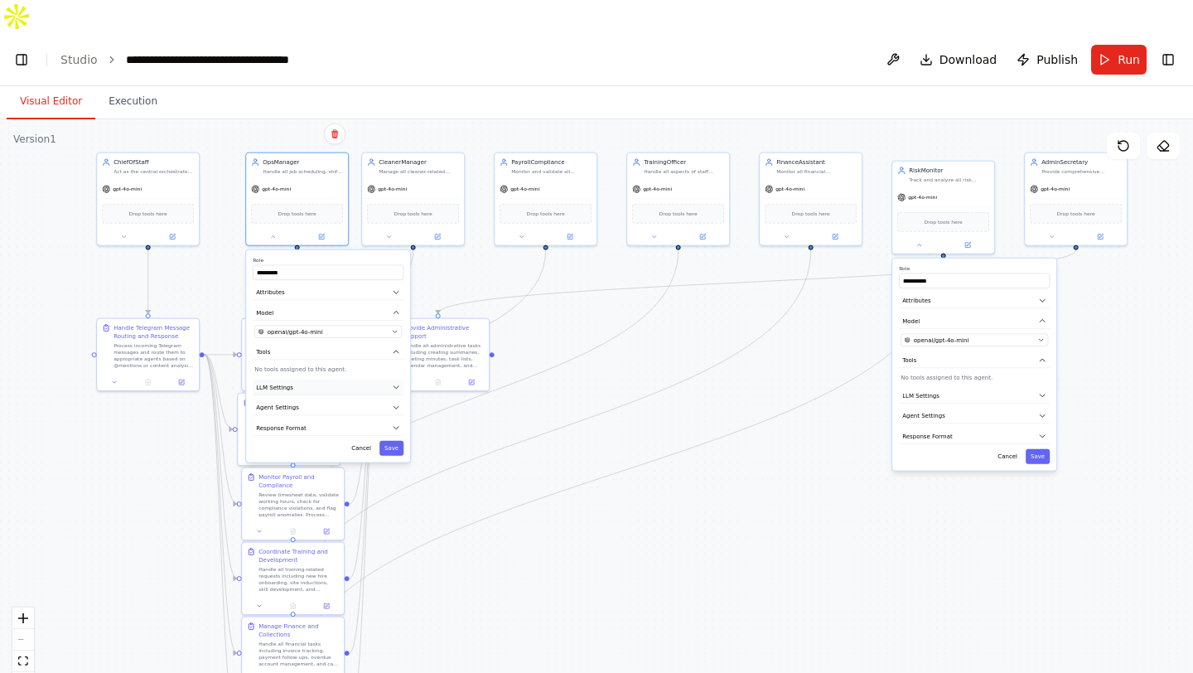
click at [337, 379] on button "LLM Settings" at bounding box center [328, 387] width 151 height 16
click at [337, 365] on p "No tools assigned to this agent." at bounding box center [327, 369] width 147 height 8
click at [322, 227] on div at bounding box center [297, 235] width 102 height 17
click at [321, 227] on div at bounding box center [297, 235] width 102 height 17
click at [324, 232] on icon at bounding box center [321, 235] width 7 height 7
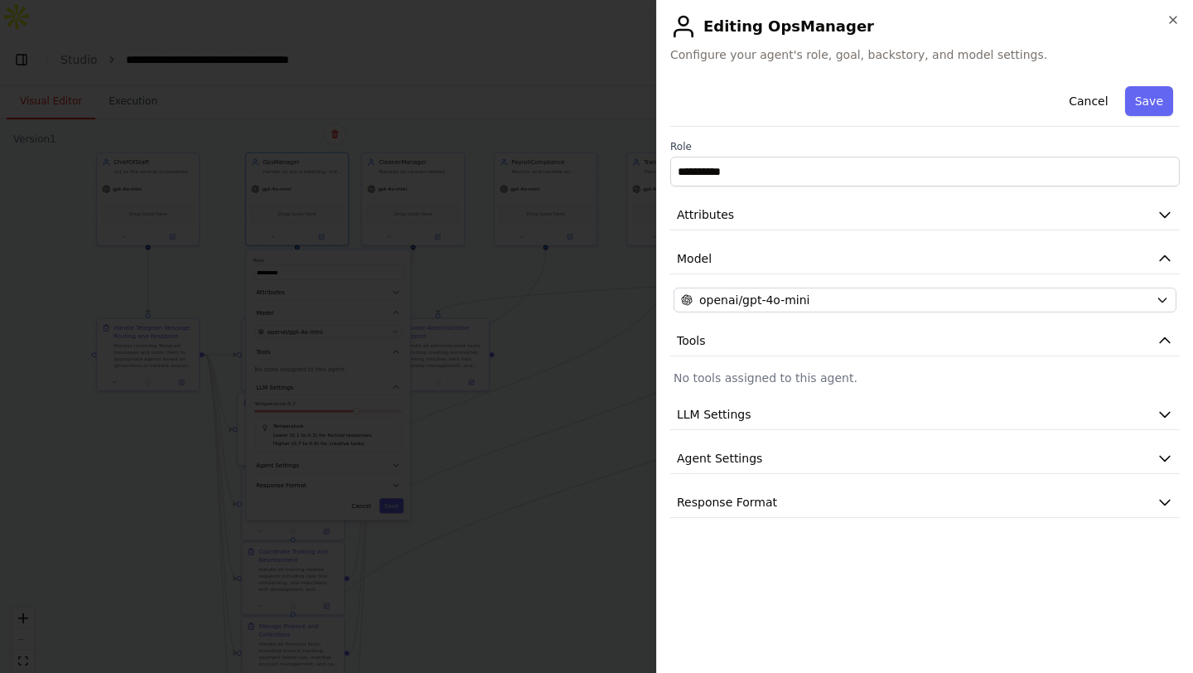
click at [712, 188] on div "**********" at bounding box center [925, 299] width 510 height 438
click at [713, 205] on button "Attributes" at bounding box center [925, 215] width 510 height 31
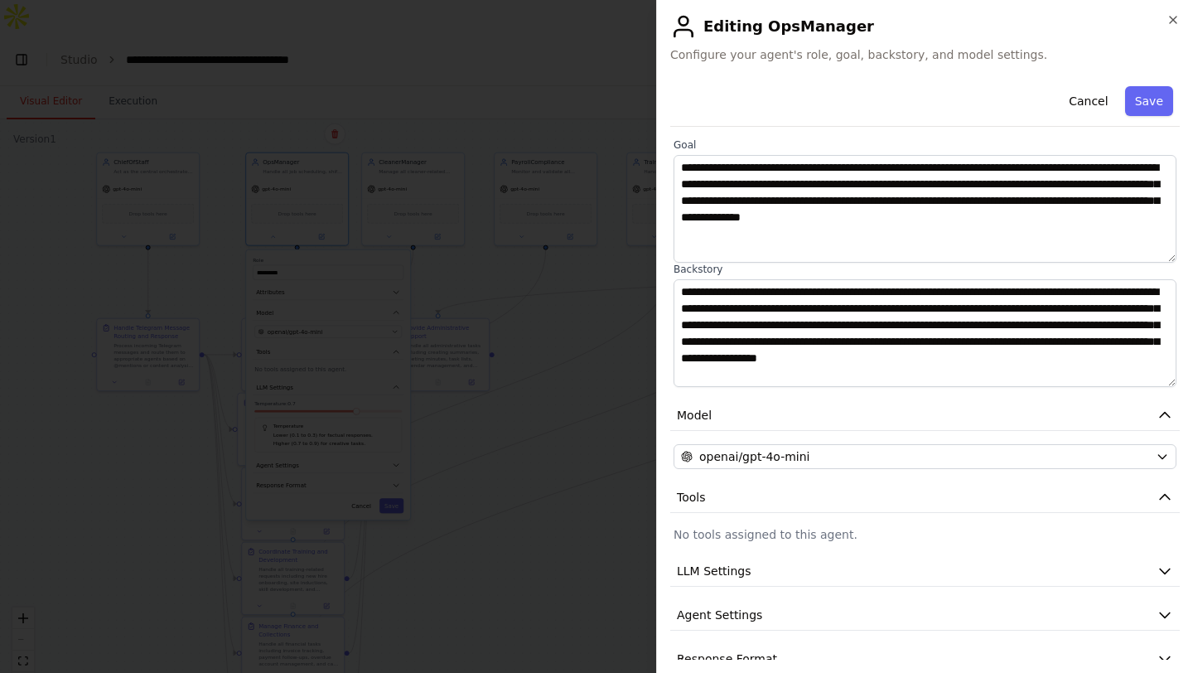
scroll to position [133, 0]
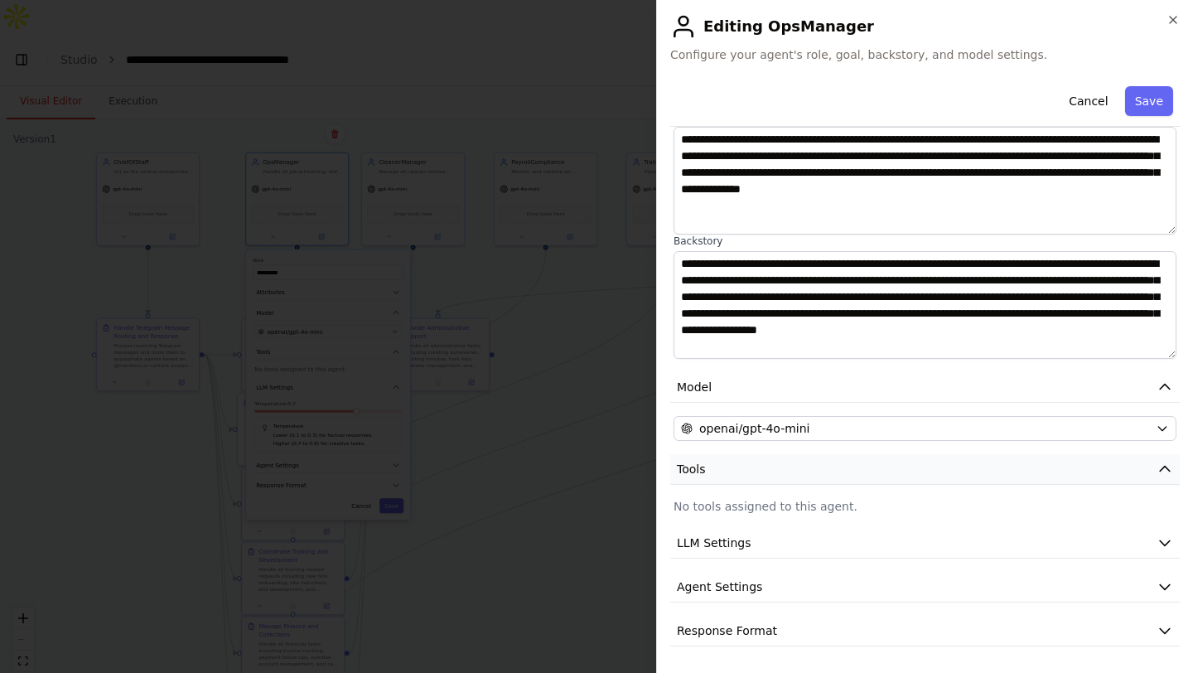
click at [727, 477] on button "Tools" at bounding box center [925, 469] width 510 height 31
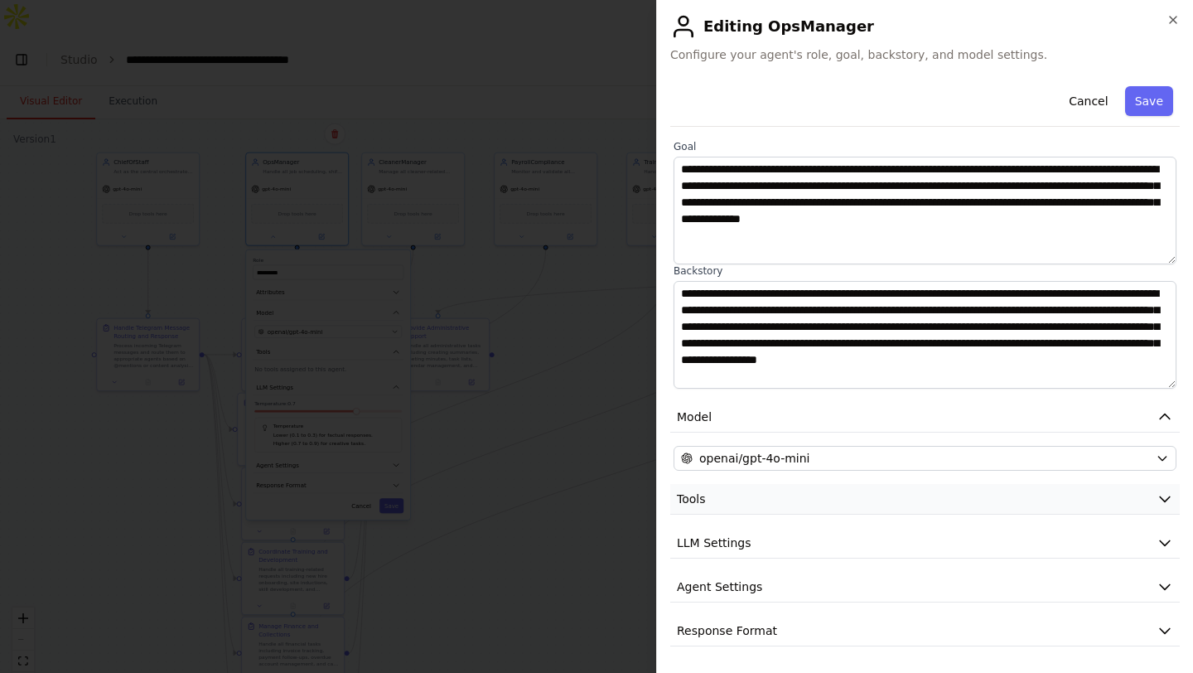
click at [731, 485] on button "Tools" at bounding box center [925, 499] width 510 height 31
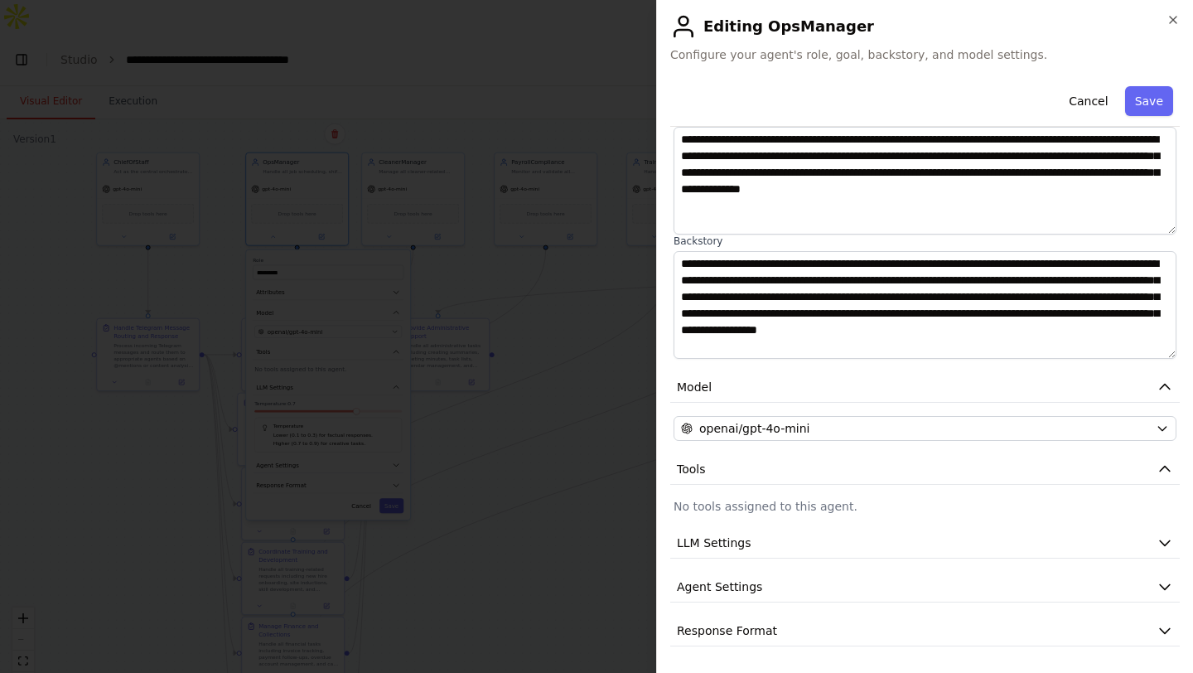
click at [731, 506] on p "No tools assigned to this agent." at bounding box center [925, 506] width 503 height 17
click at [1171, 17] on icon "button" at bounding box center [1173, 19] width 13 height 13
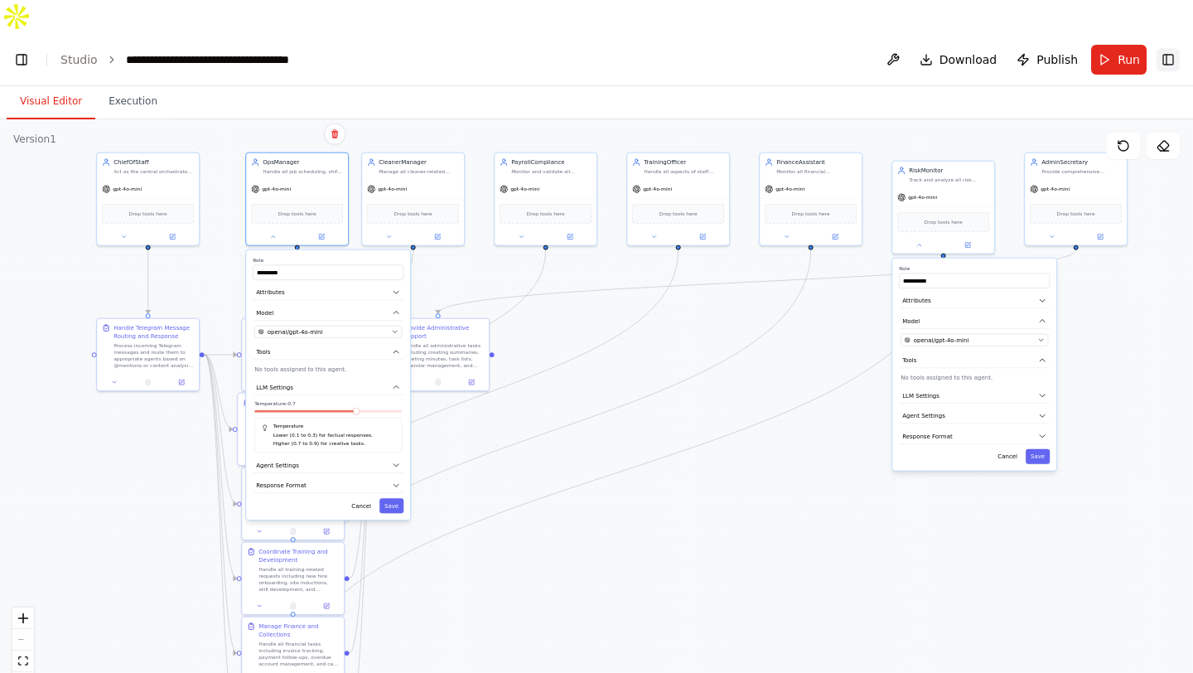
click at [1168, 48] on button "Toggle Right Sidebar" at bounding box center [1168, 59] width 23 height 23
click at [949, 51] on span "Download" at bounding box center [968, 59] width 58 height 17
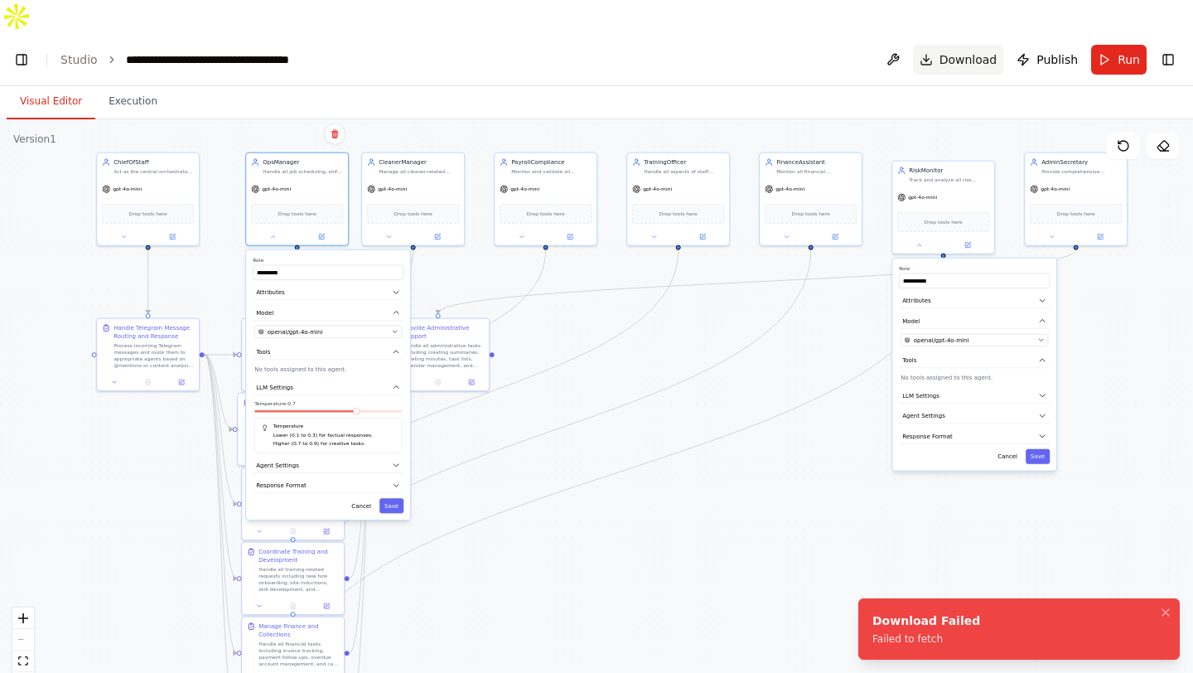
click at [958, 51] on span "Download" at bounding box center [968, 59] width 58 height 17
click at [1060, 51] on span "Publish" at bounding box center [1056, 59] width 41 height 17
click at [1111, 45] on button "Run" at bounding box center [1119, 60] width 56 height 30
click at [92, 53] on link "Studio" at bounding box center [78, 59] width 37 height 13
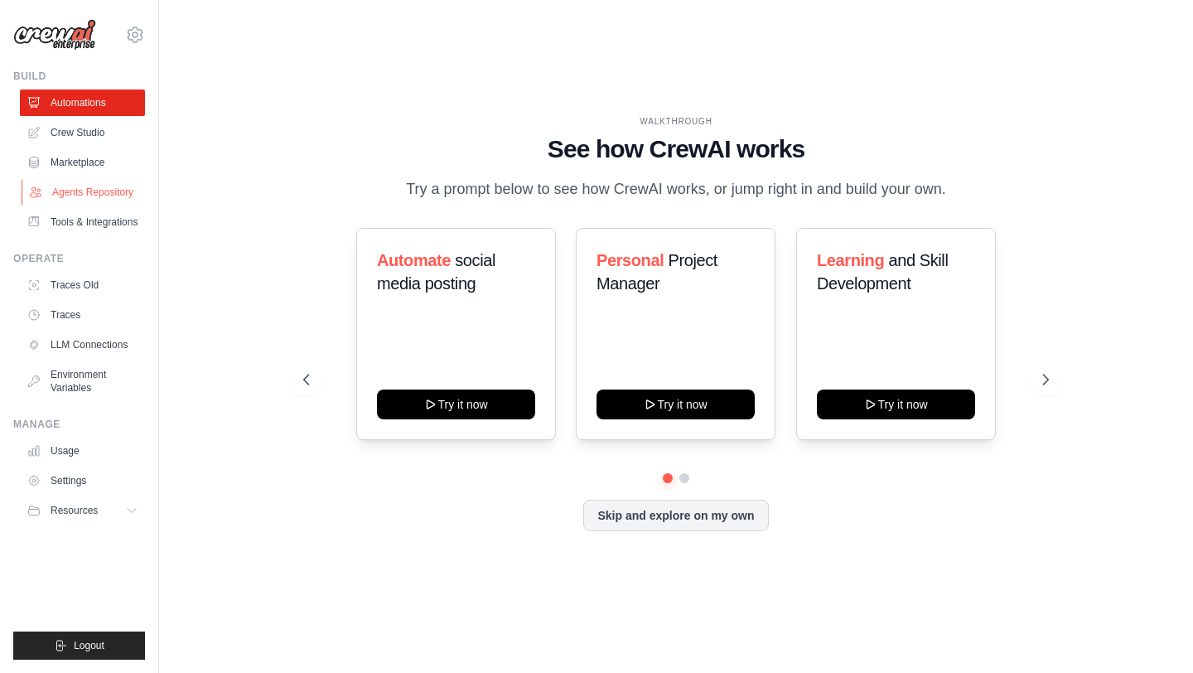
click at [102, 185] on link "Agents Repository" at bounding box center [84, 192] width 125 height 27
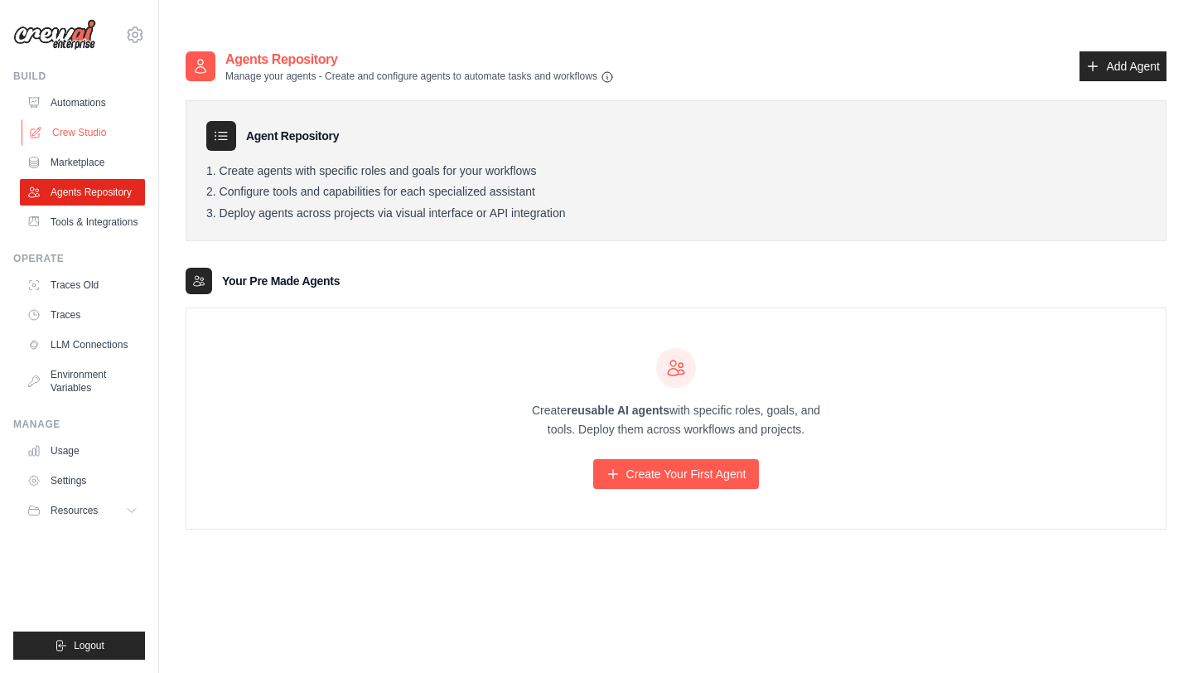
click at [108, 132] on link "Crew Studio" at bounding box center [84, 132] width 125 height 27
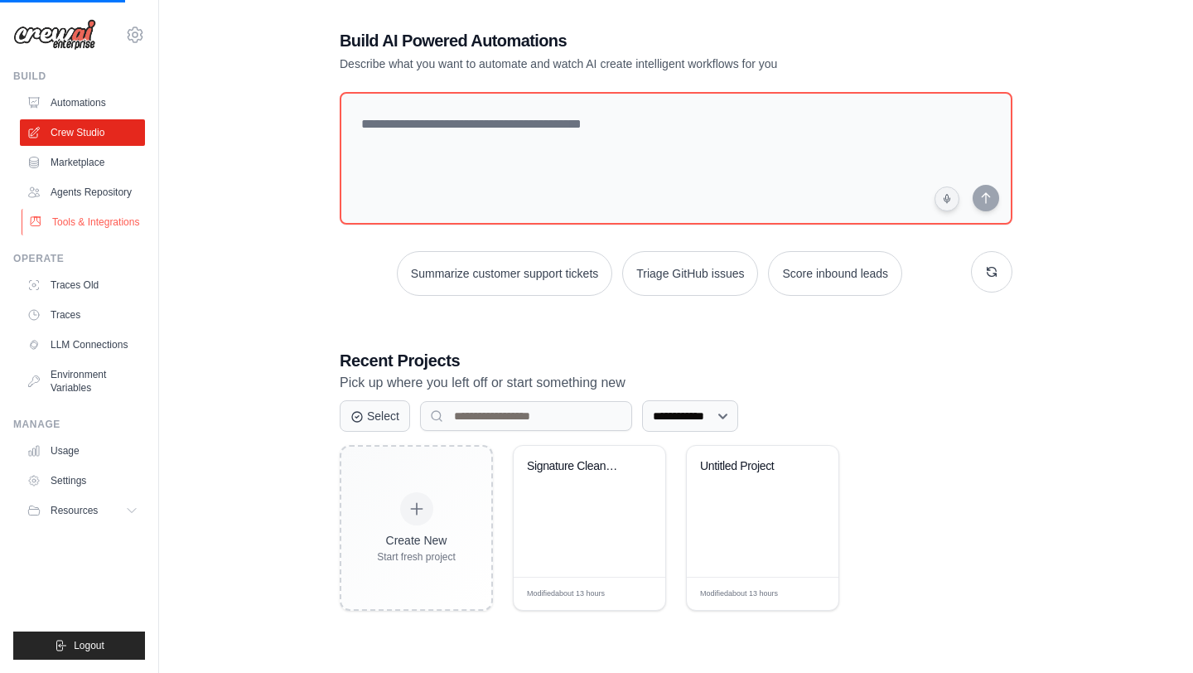
scroll to position [33, 0]
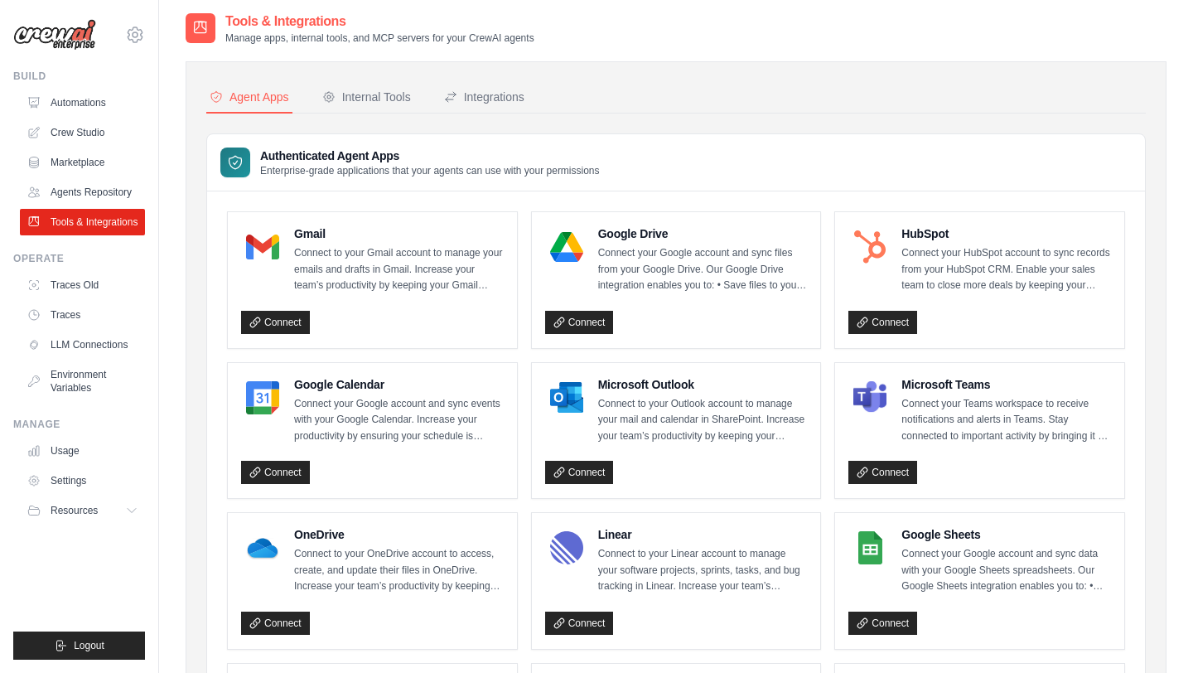
scroll to position [40, 0]
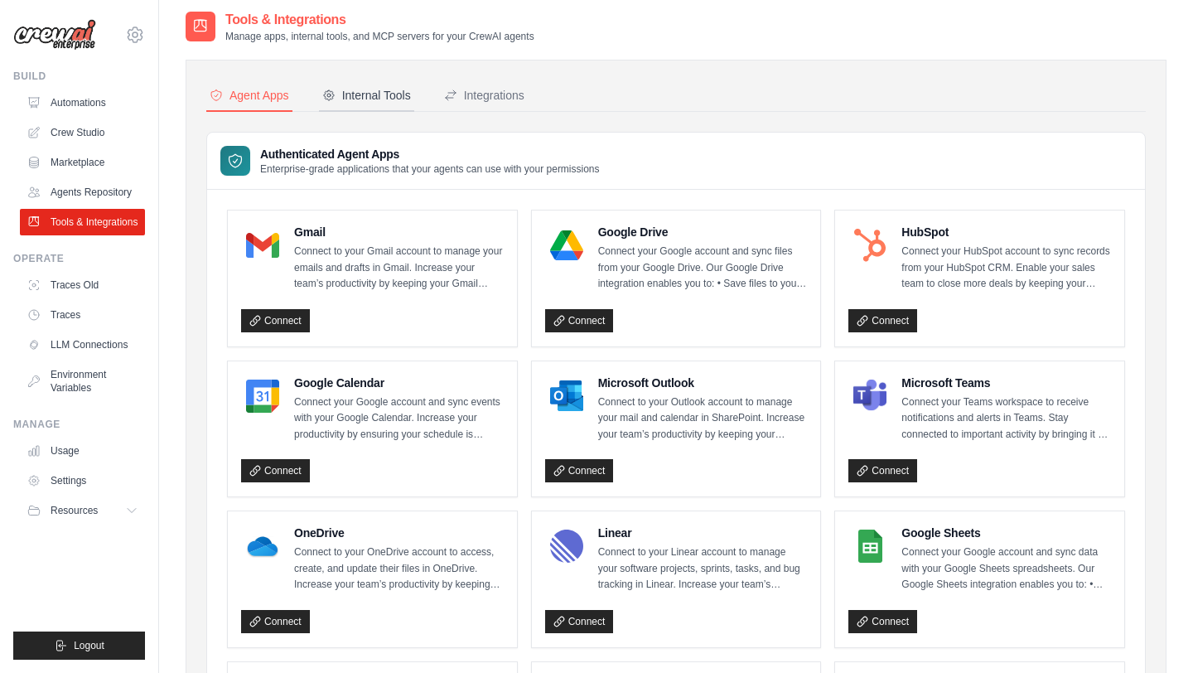
click at [384, 87] on div "Internal Tools" at bounding box center [366, 95] width 89 height 17
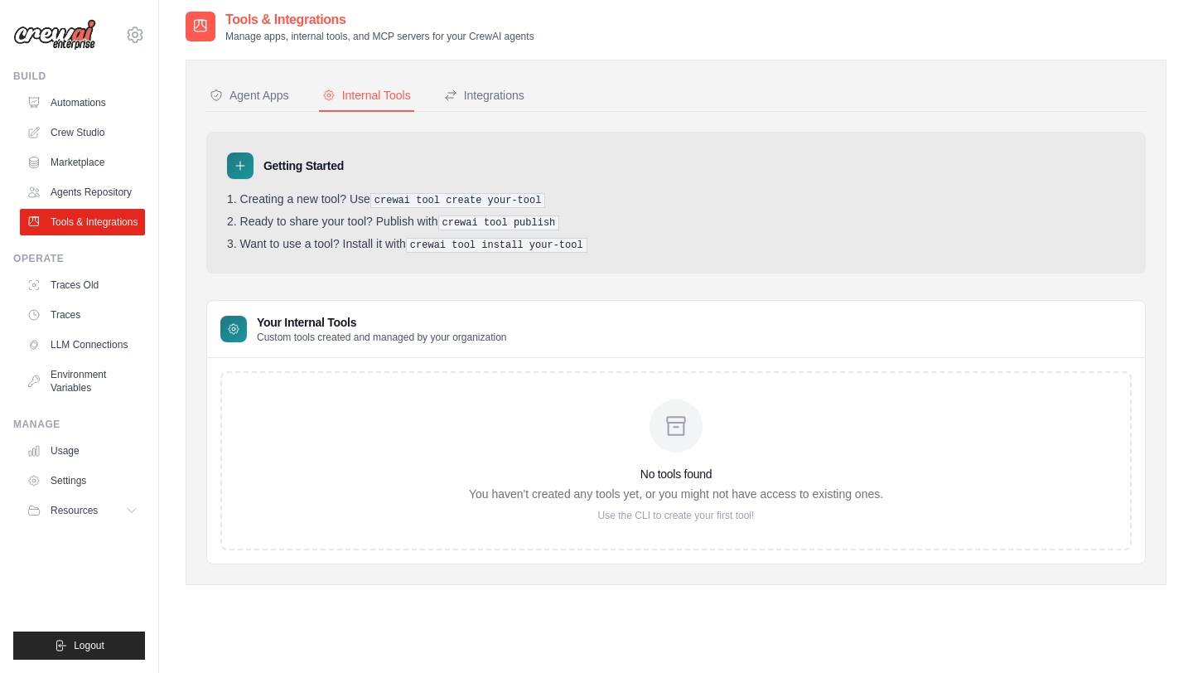
scroll to position [33, 0]
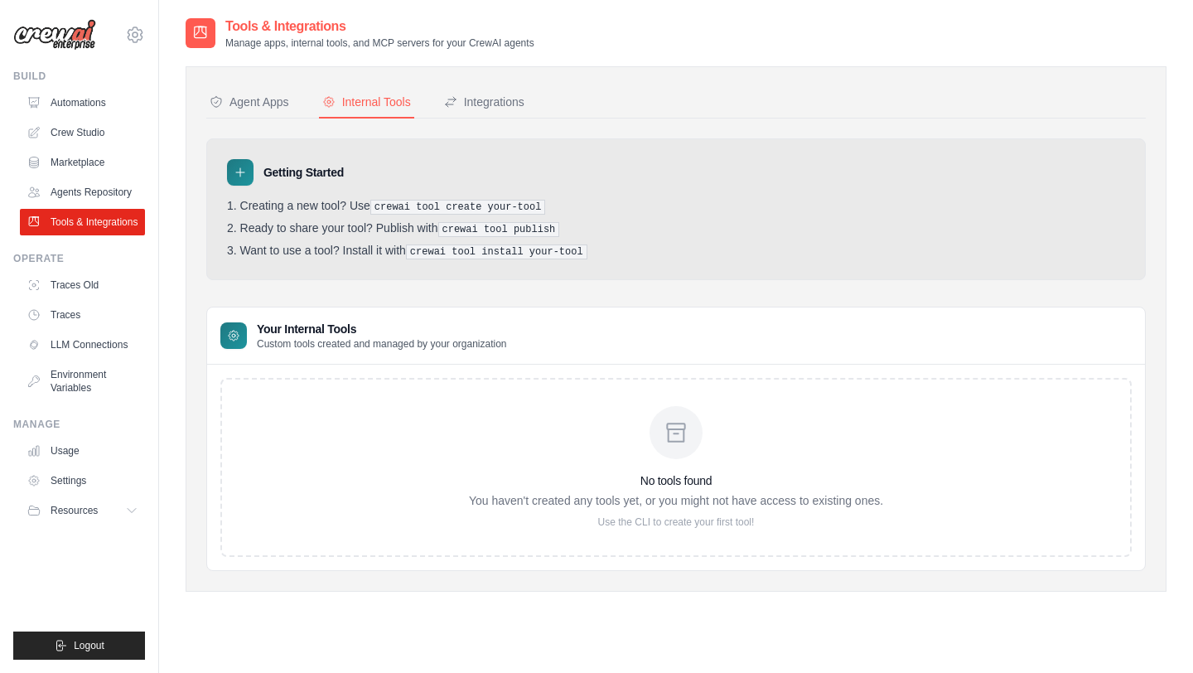
click at [691, 515] on p "Use the CLI to create your first tool!" at bounding box center [676, 521] width 414 height 13
click at [649, 508] on div "No tools found You haven't created any tools yet, or you might not have access …" at bounding box center [675, 467] width 911 height 179
click at [462, 379] on div "No tools found You haven't created any tools yet, or you might not have access …" at bounding box center [675, 467] width 911 height 179
click at [94, 338] on link "LLM Connections" at bounding box center [84, 344] width 125 height 27
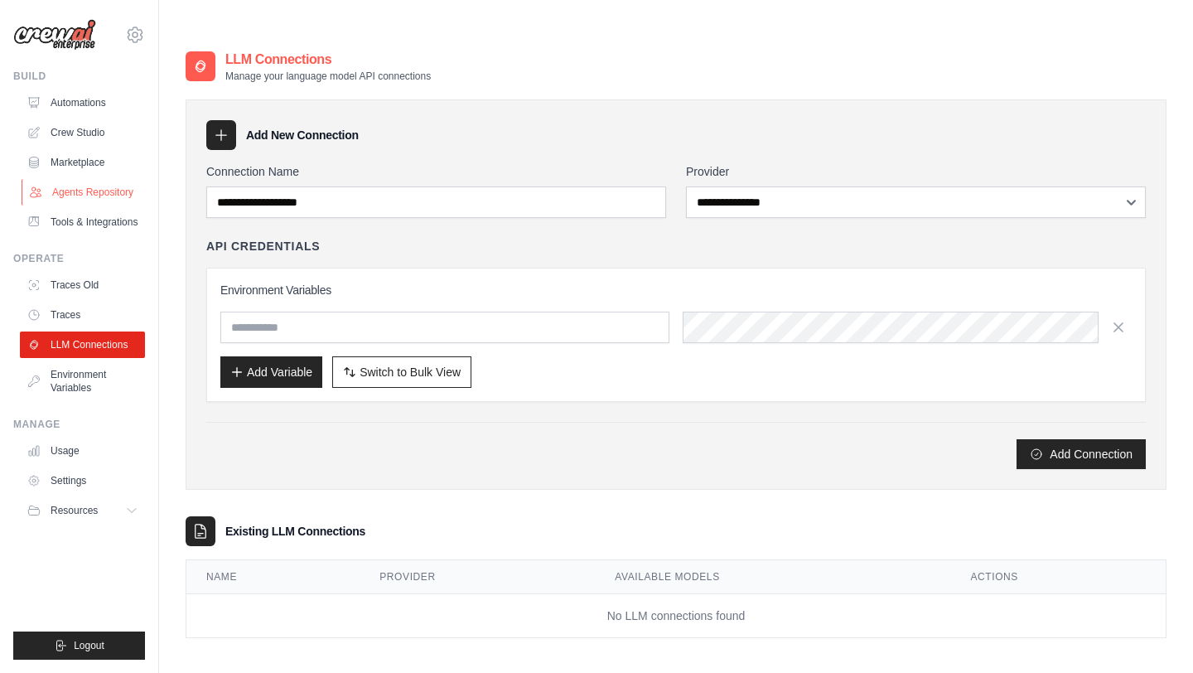
click at [104, 192] on link "Agents Repository" at bounding box center [84, 192] width 125 height 27
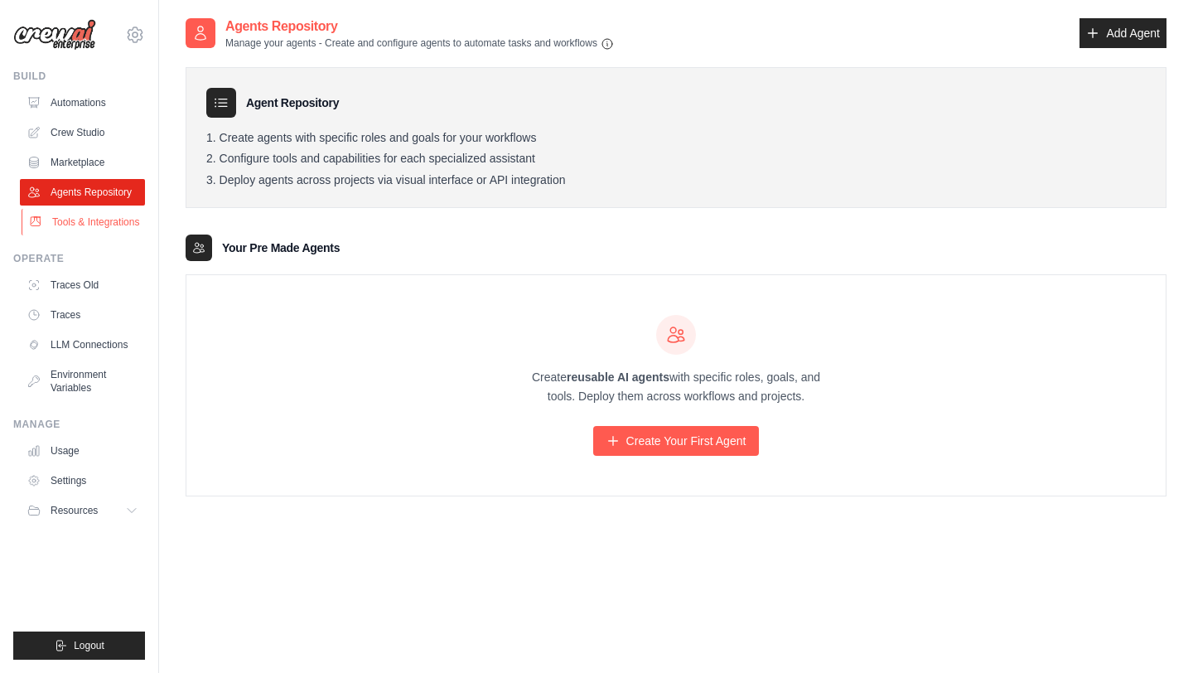
click at [118, 219] on link "Tools & Integrations" at bounding box center [84, 222] width 125 height 27
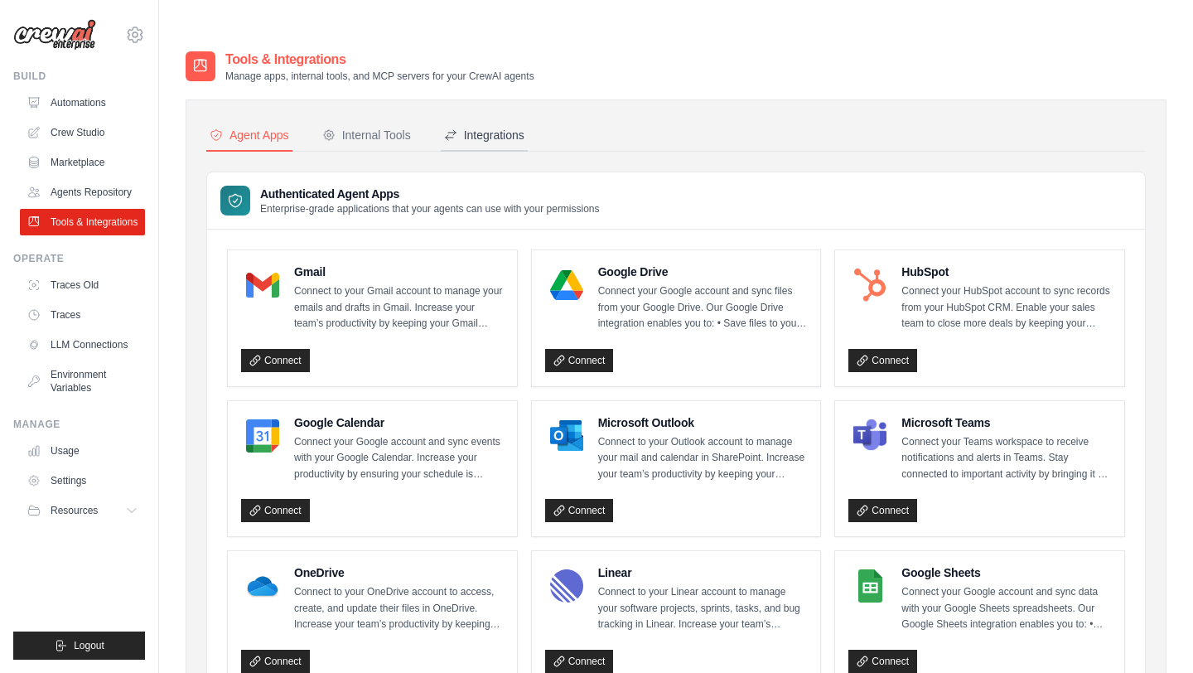
click at [471, 127] on div "Integrations" at bounding box center [484, 135] width 80 height 17
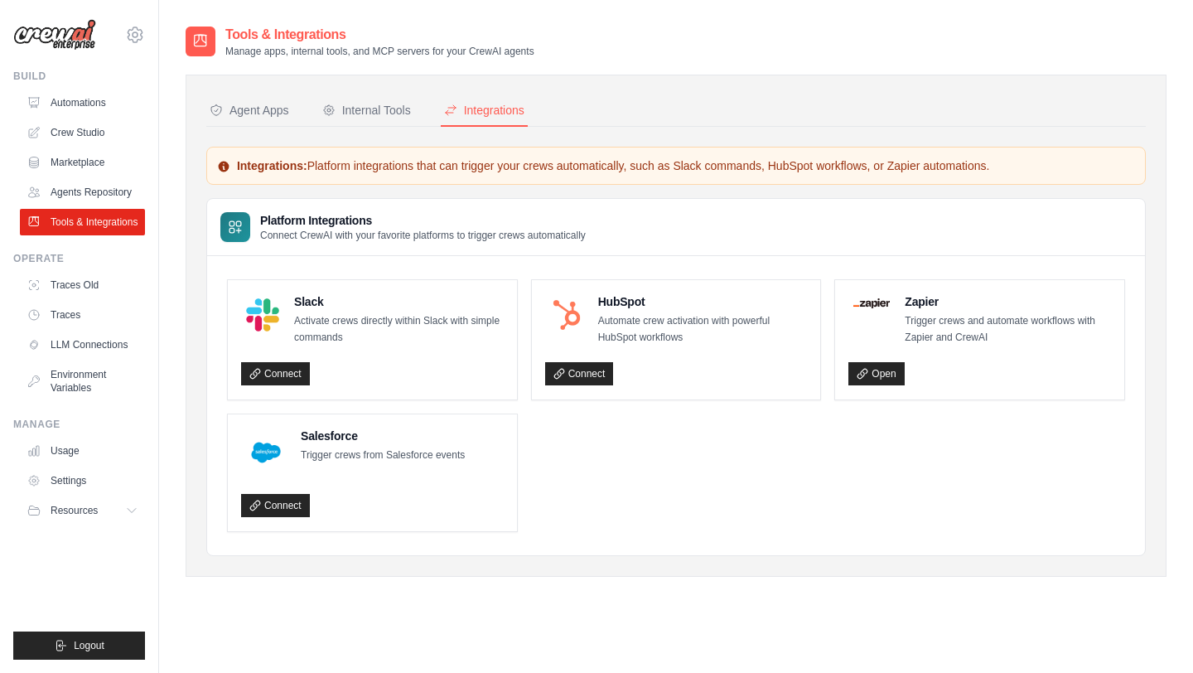
scroll to position [33, 0]
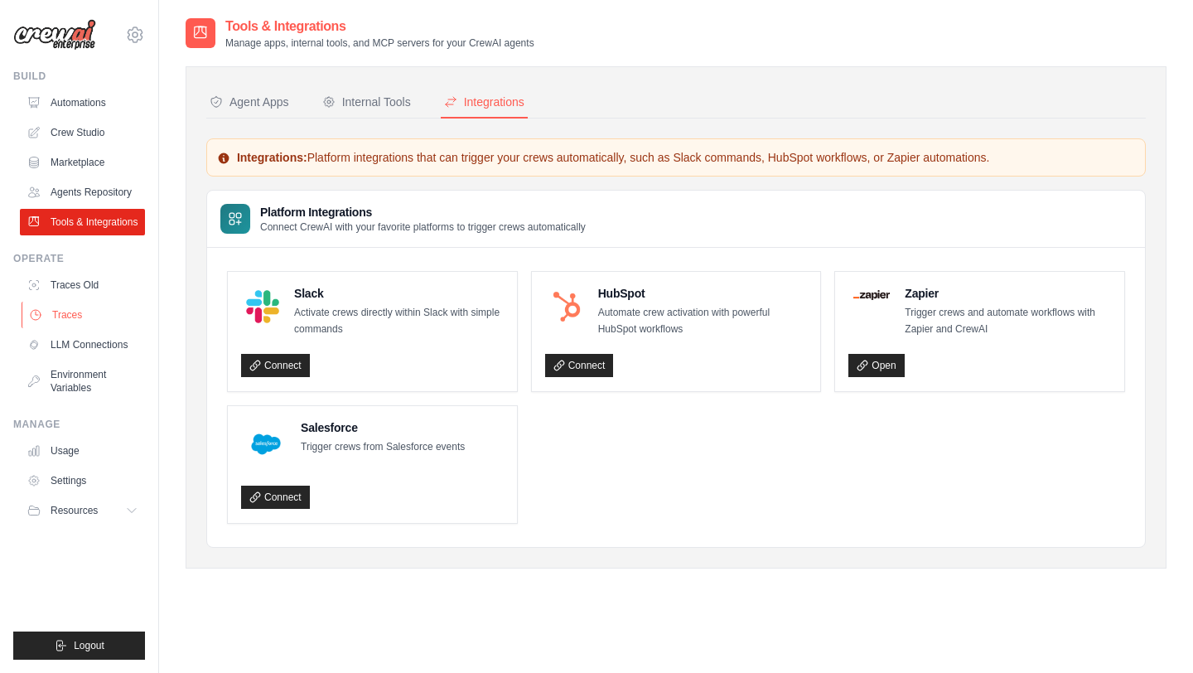
click at [110, 309] on link "Traces" at bounding box center [84, 315] width 125 height 27
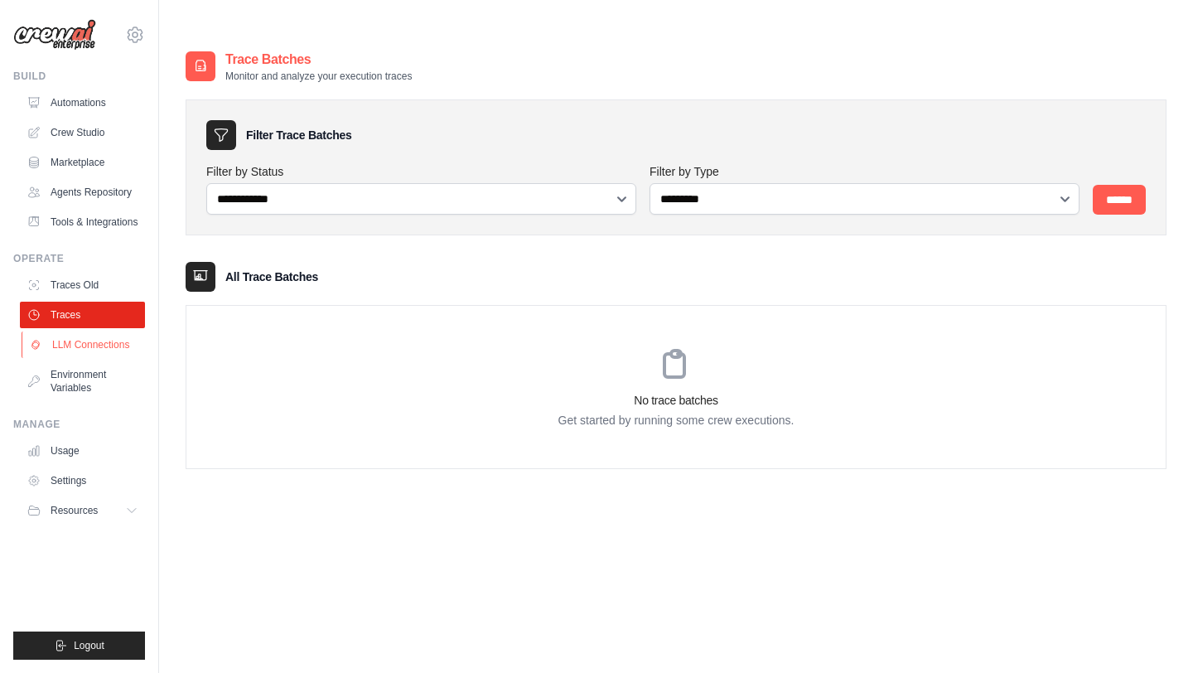
click at [100, 345] on link "LLM Connections" at bounding box center [84, 344] width 125 height 27
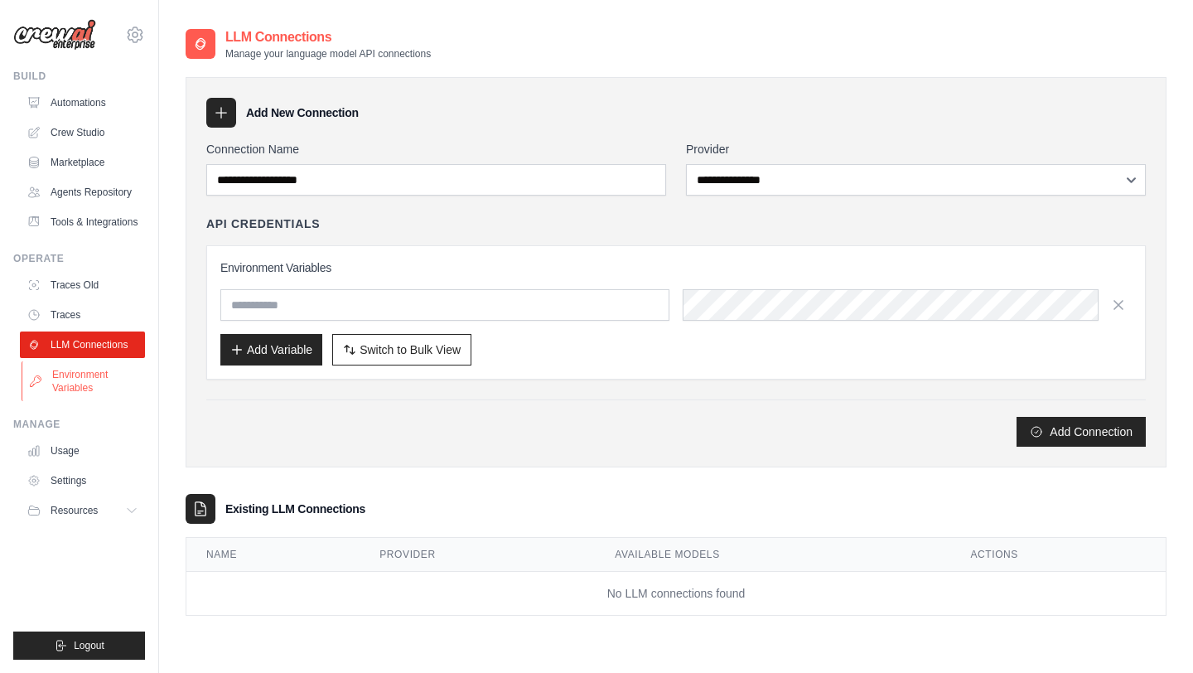
scroll to position [26, 0]
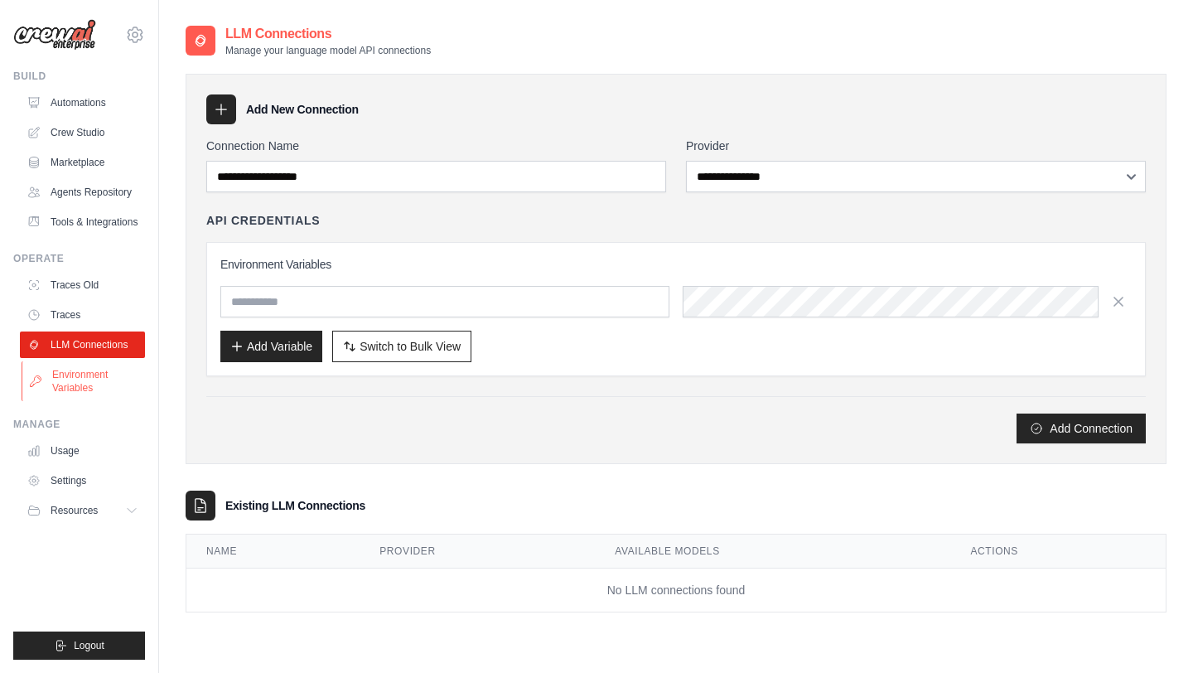
click at [107, 379] on link "Environment Variables" at bounding box center [84, 381] width 125 height 40
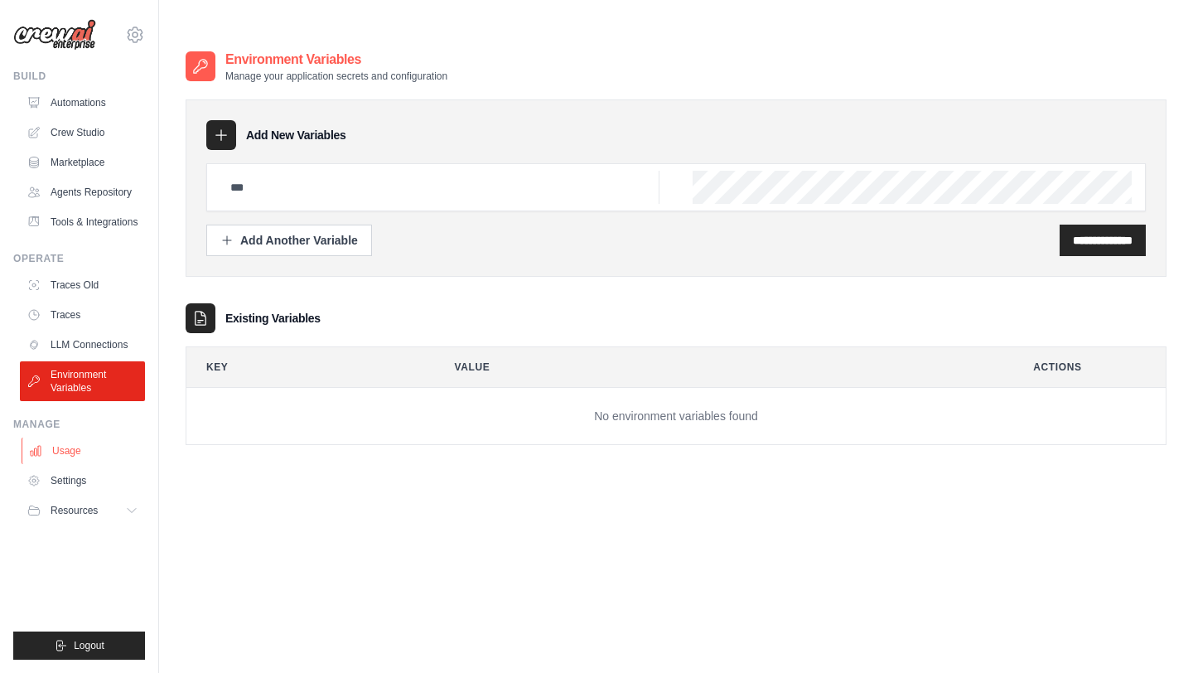
click at [92, 447] on link "Usage" at bounding box center [84, 450] width 125 height 27
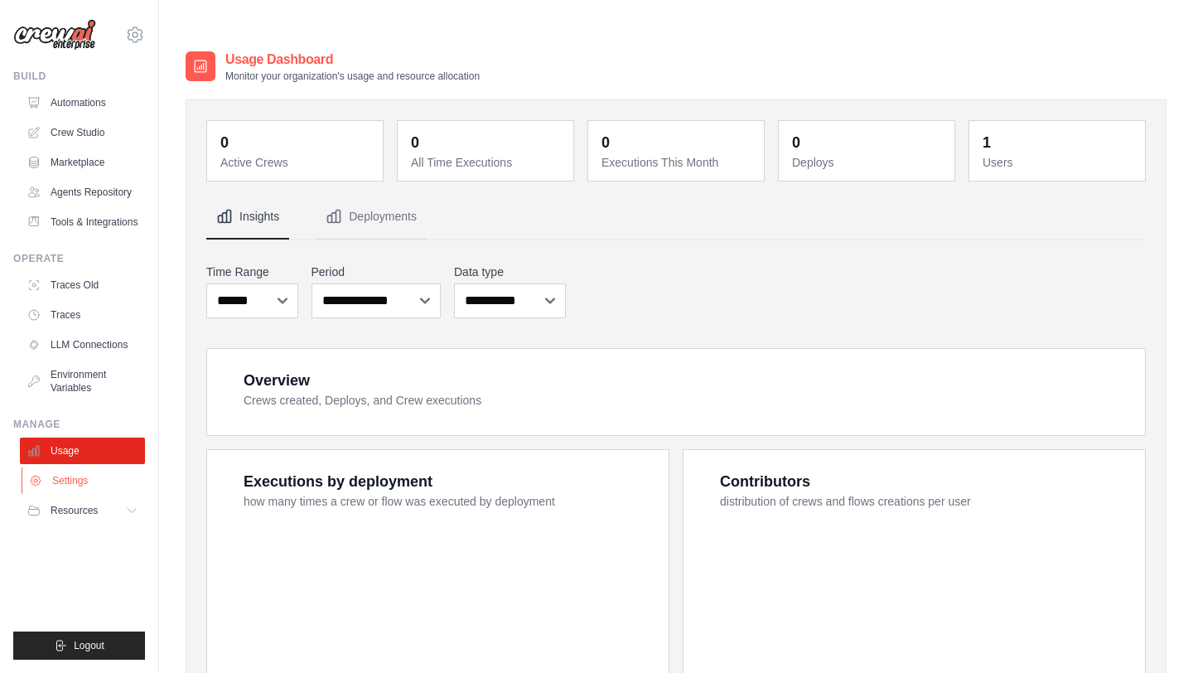
click at [105, 488] on link "Settings" at bounding box center [84, 480] width 125 height 27
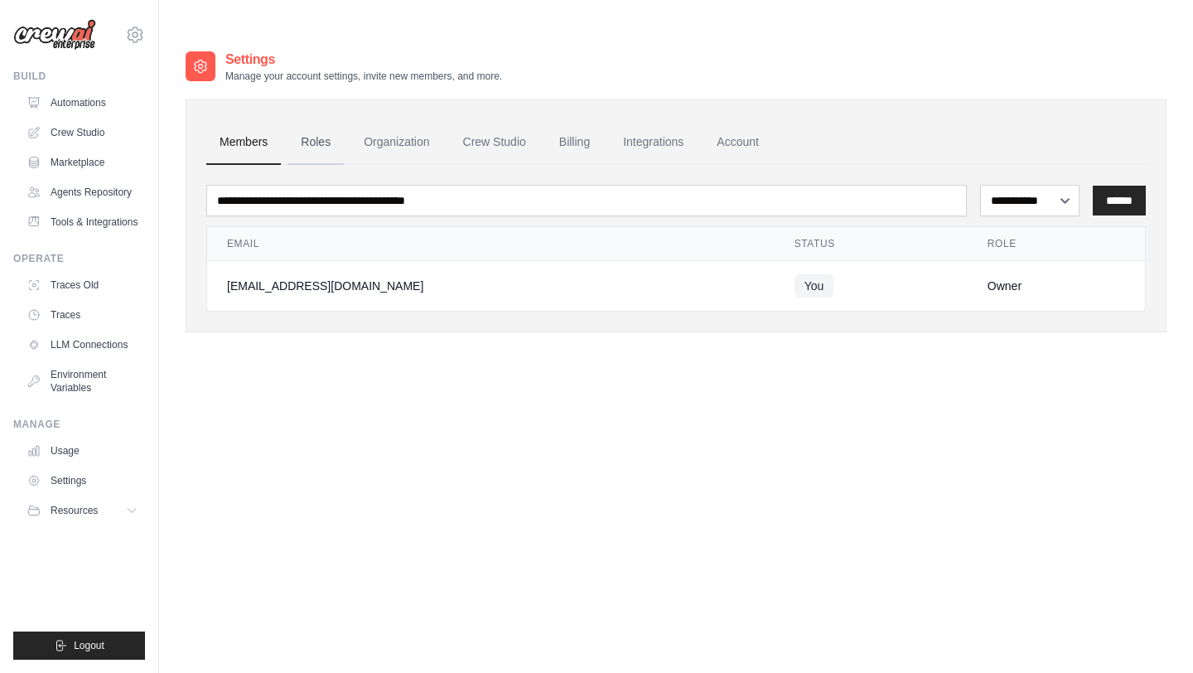
click at [333, 120] on link "Roles" at bounding box center [315, 142] width 56 height 45
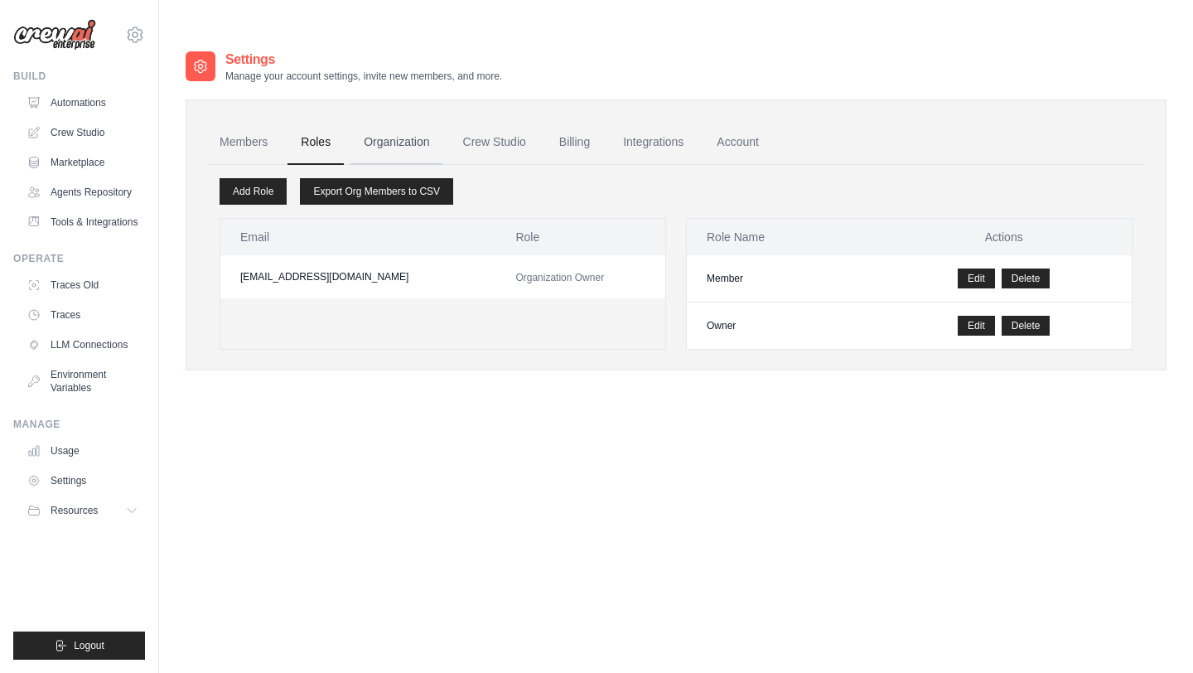
click at [377, 128] on link "Organization" at bounding box center [396, 142] width 92 height 45
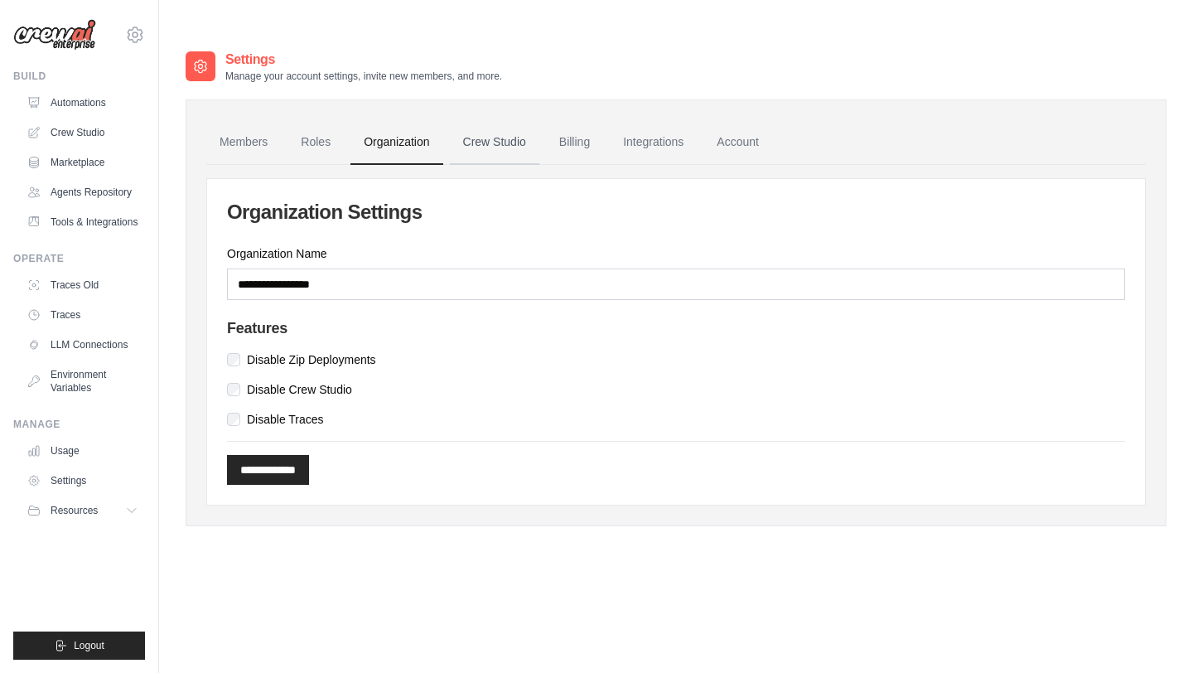
click at [499, 120] on link "Crew Studio" at bounding box center [494, 142] width 89 height 45
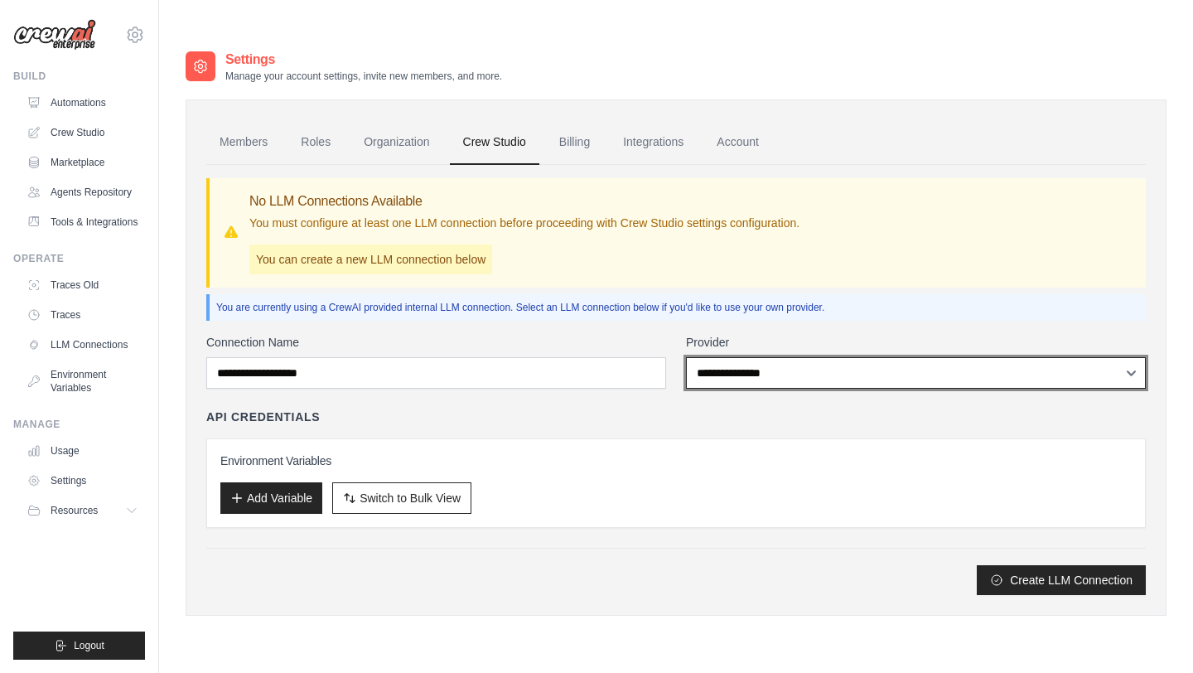
click at [758, 357] on select "**********" at bounding box center [916, 372] width 460 height 31
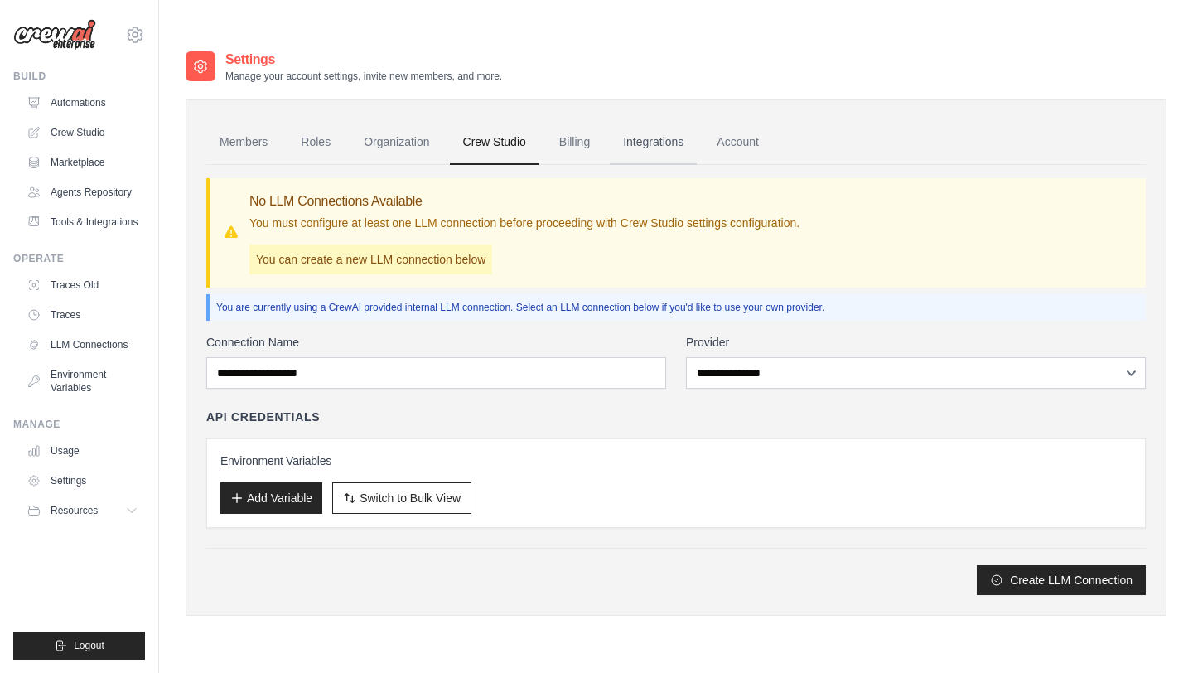
click at [649, 120] on link "Integrations" at bounding box center [653, 142] width 87 height 45
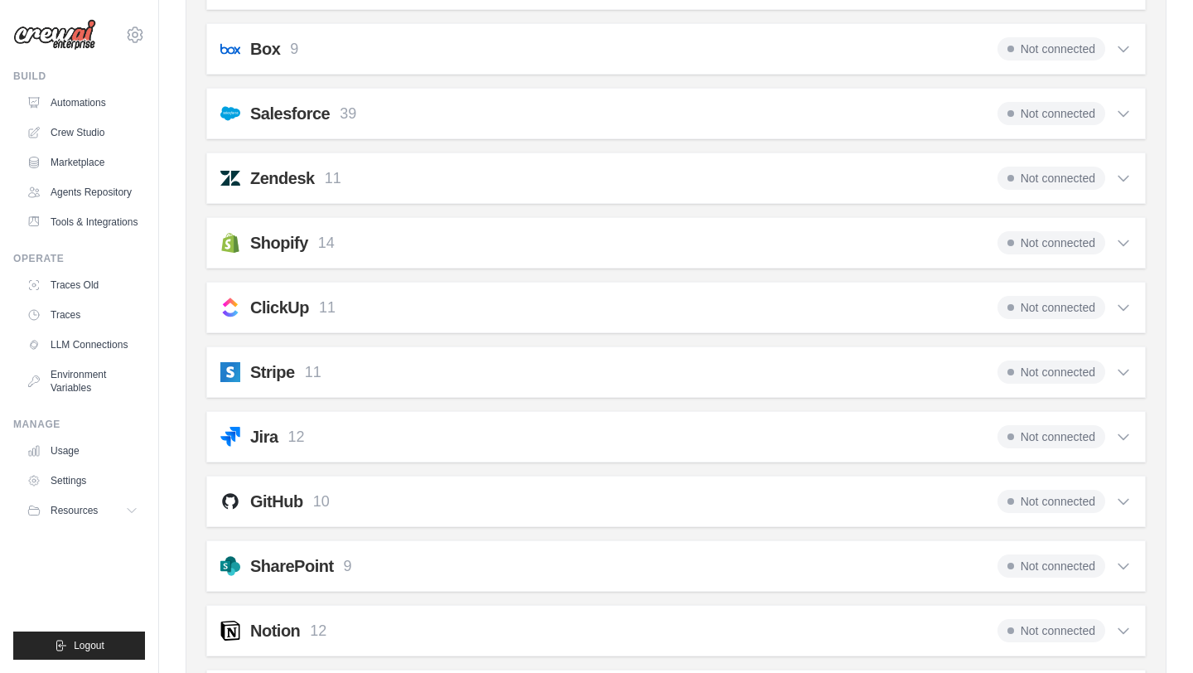
scroll to position [1215, 0]
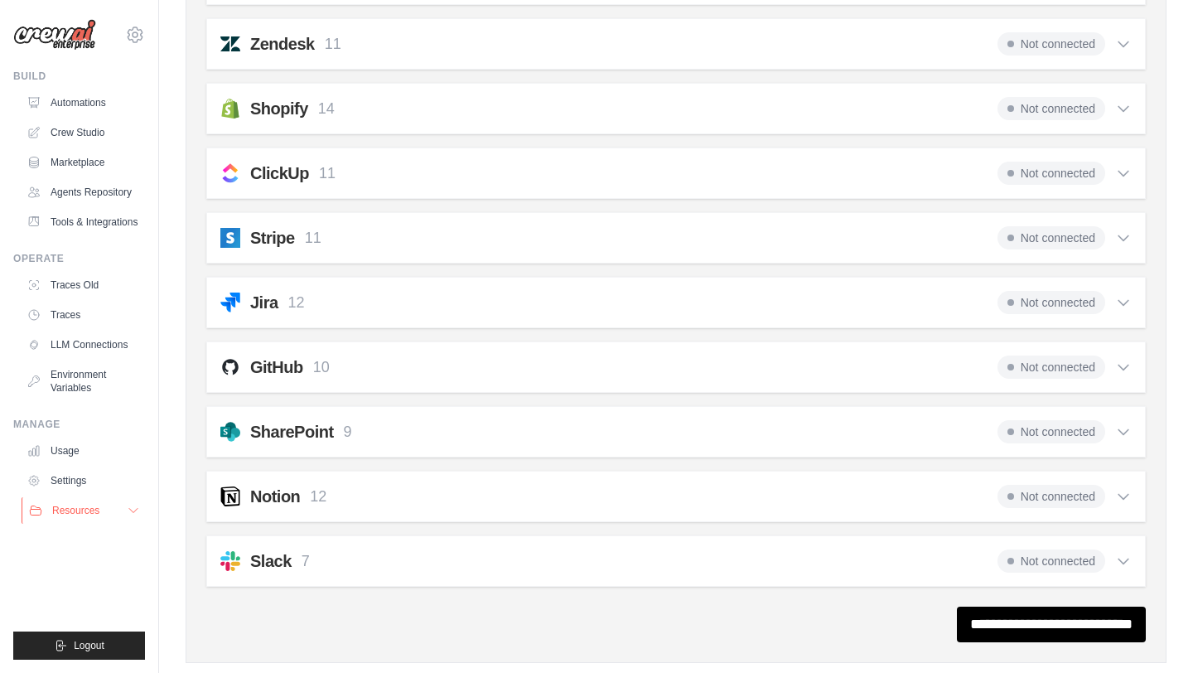
click at [97, 516] on span "Resources" at bounding box center [75, 510] width 47 height 13
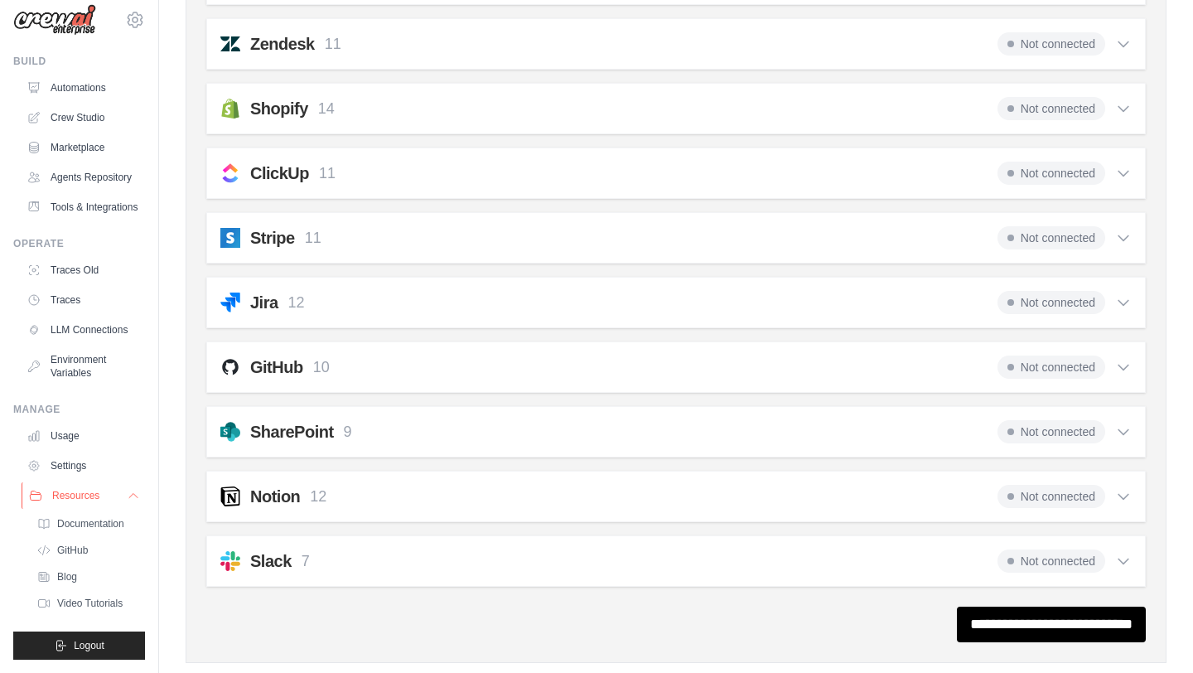
scroll to position [0, 0]
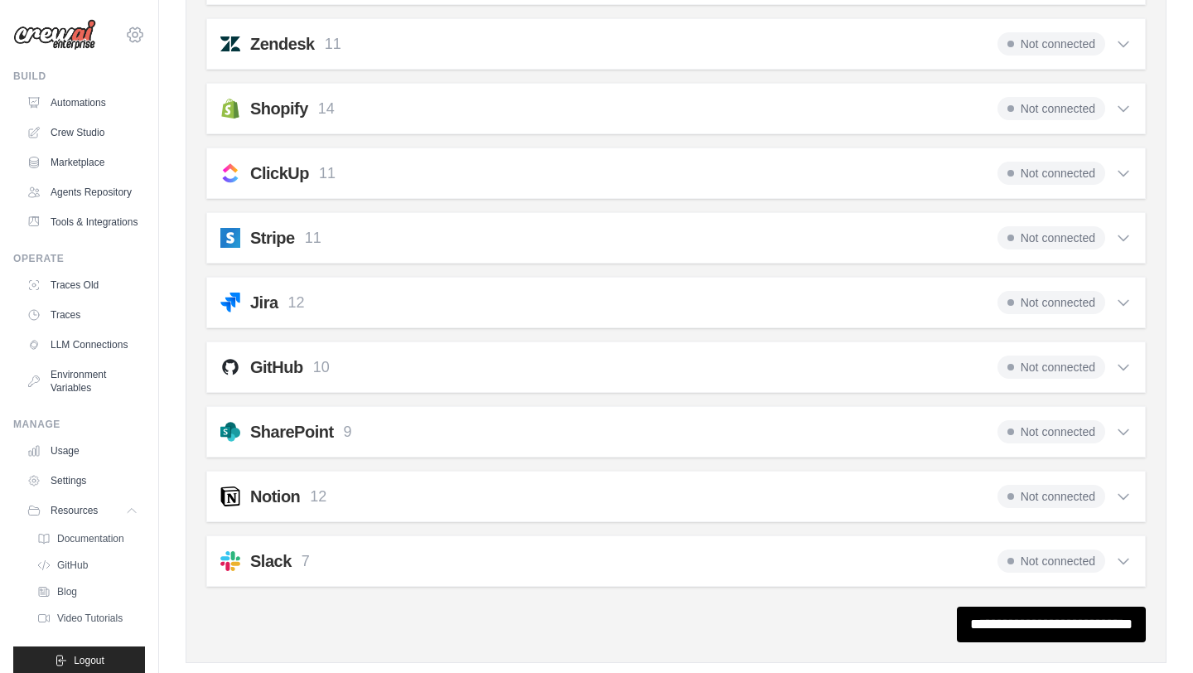
click at [133, 42] on icon at bounding box center [135, 35] width 20 height 20
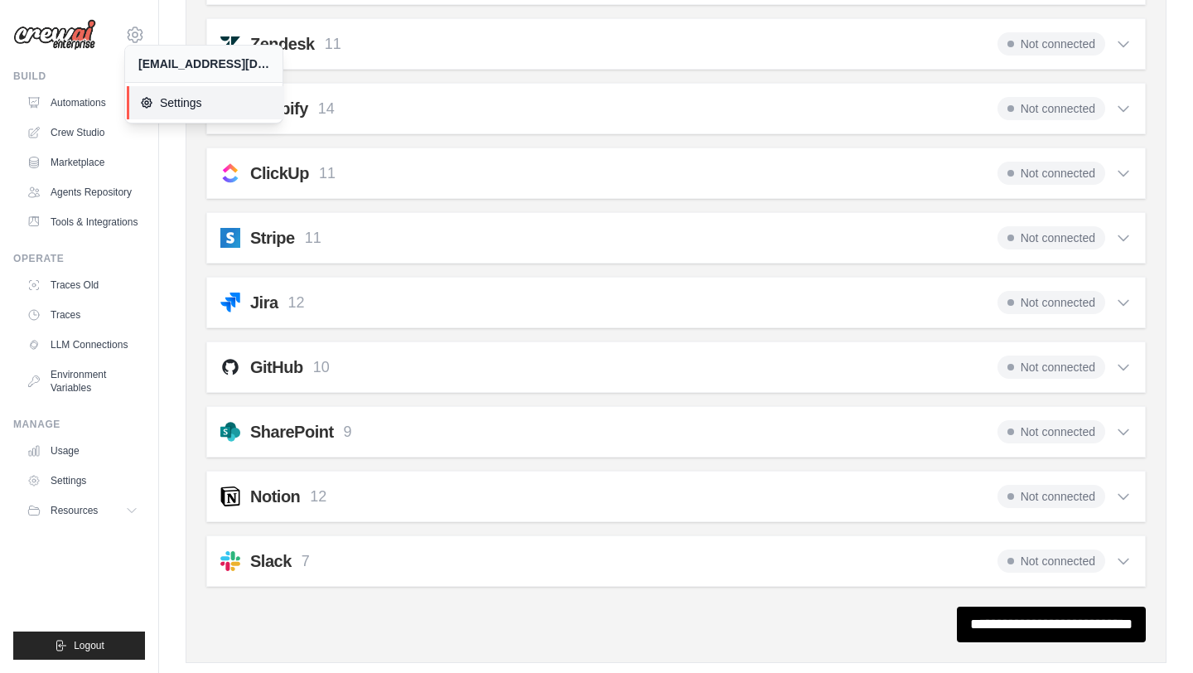
click at [155, 107] on span "Settings" at bounding box center [205, 102] width 131 height 17
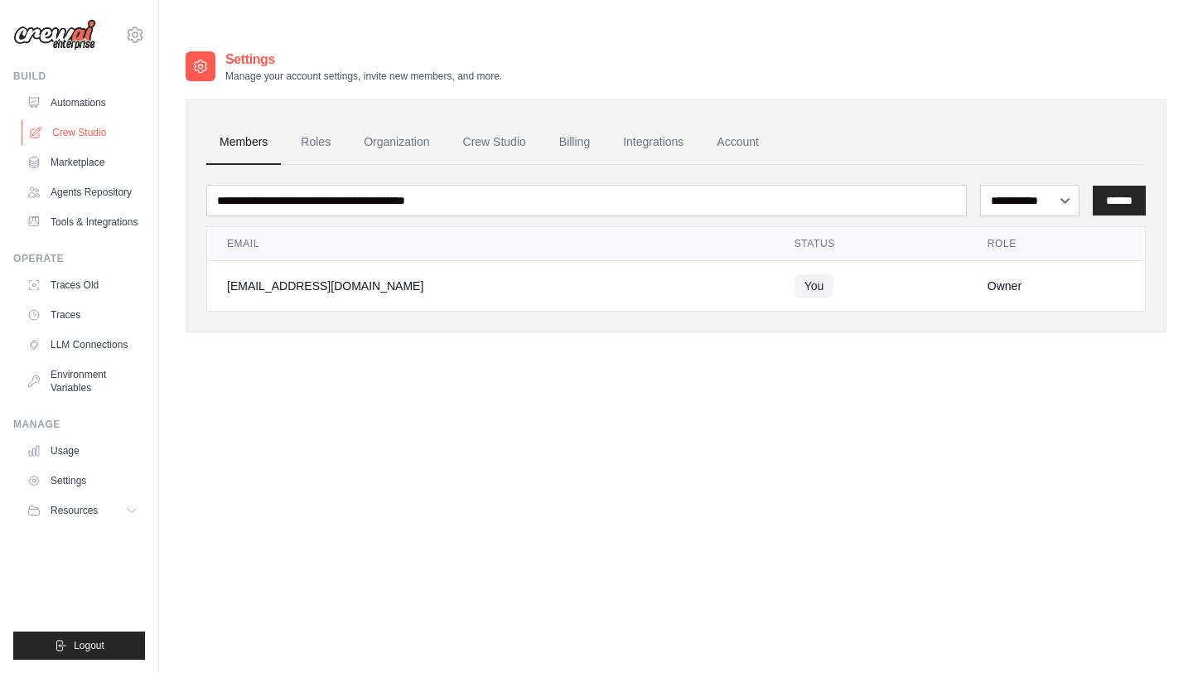
click at [87, 124] on link "Crew Studio" at bounding box center [84, 132] width 125 height 27
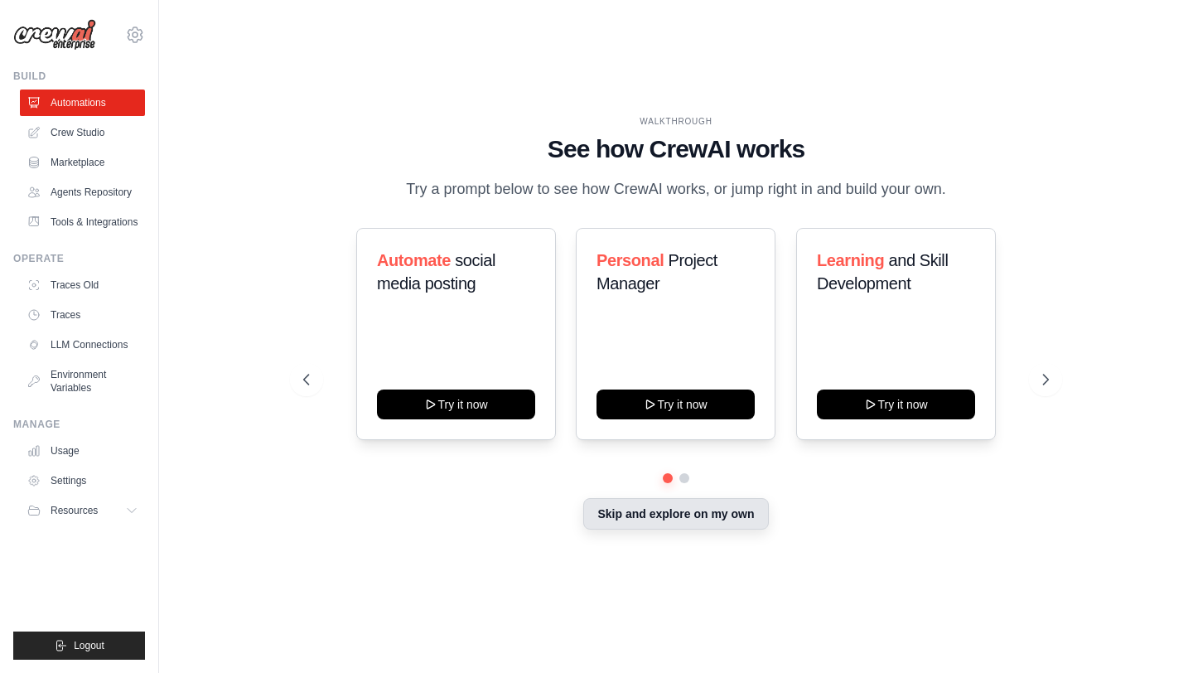
click at [657, 516] on button "Skip and explore on my own" at bounding box center [675, 513] width 185 height 31
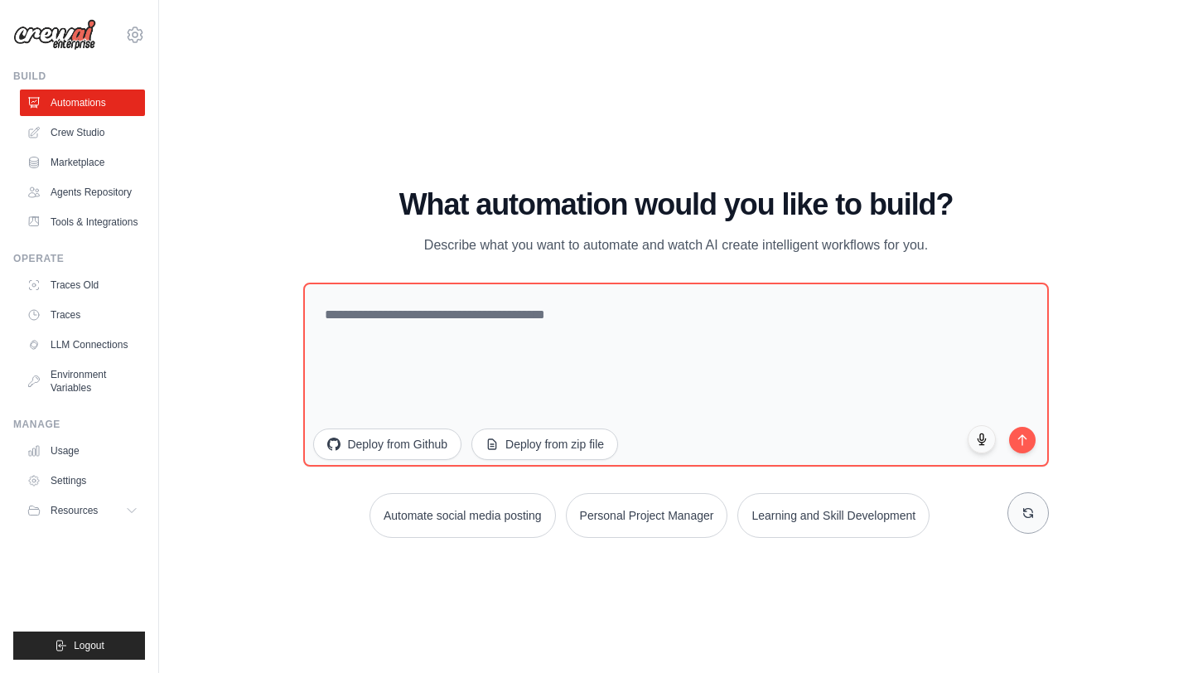
click at [1024, 506] on icon at bounding box center [1028, 512] width 13 height 13
click at [1025, 509] on icon at bounding box center [1027, 513] width 9 height 9
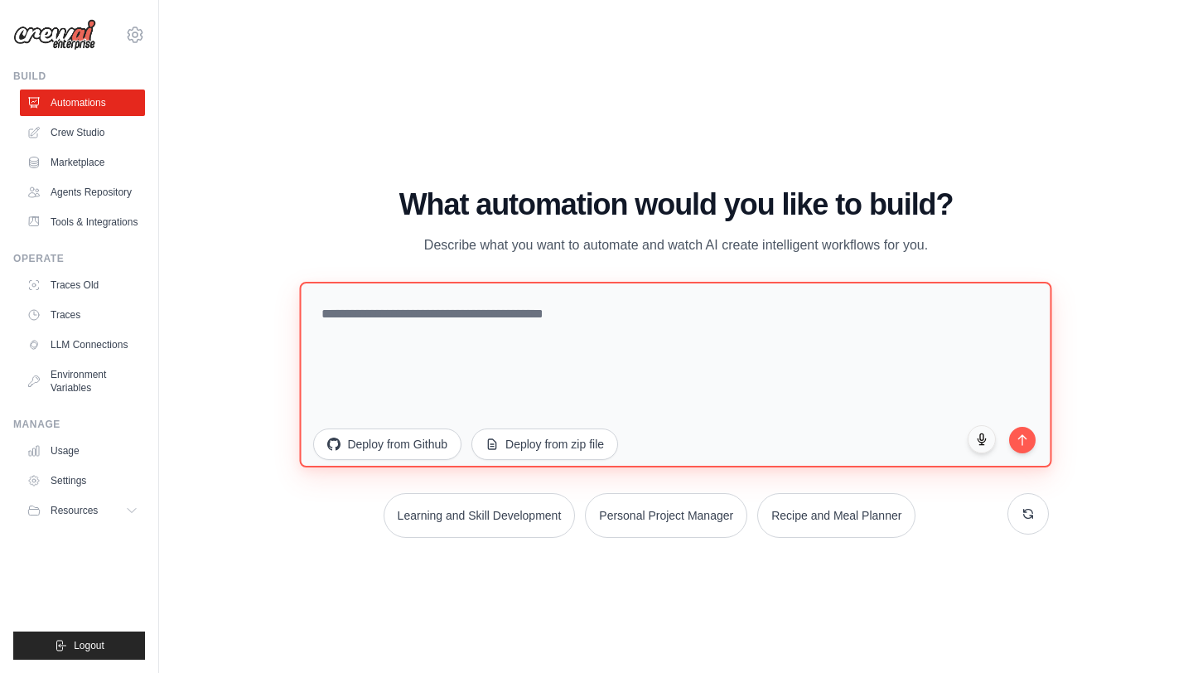
click at [544, 287] on textarea at bounding box center [676, 375] width 752 height 186
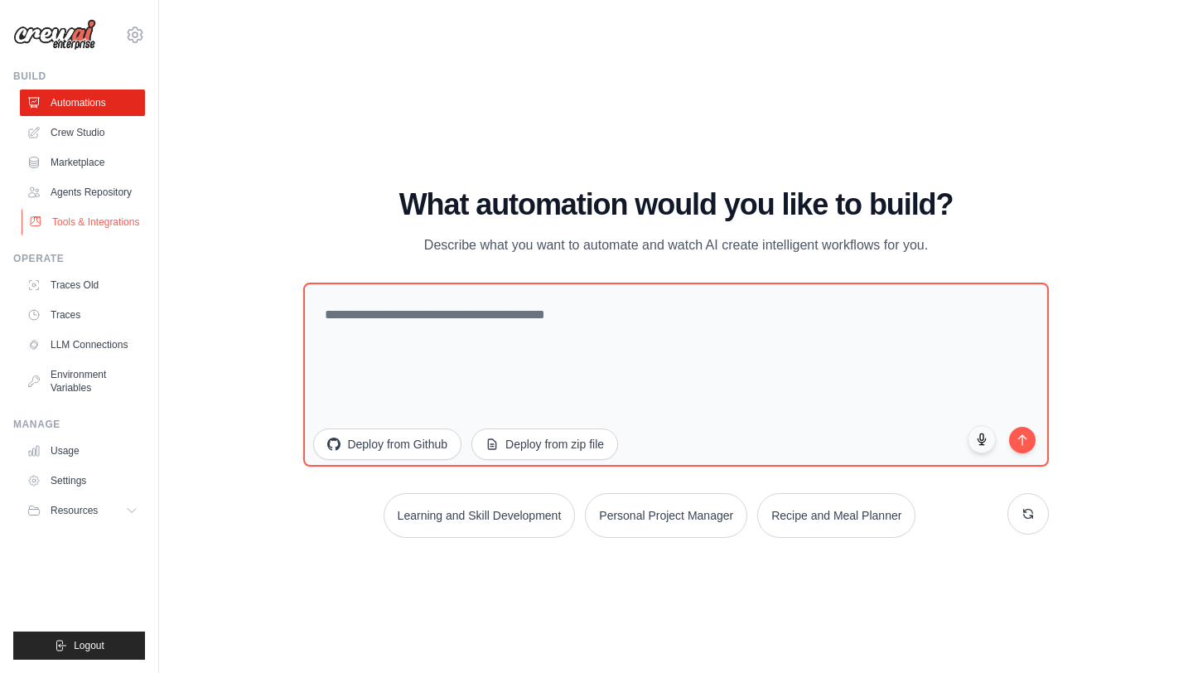
click at [93, 223] on link "Tools & Integrations" at bounding box center [84, 222] width 125 height 27
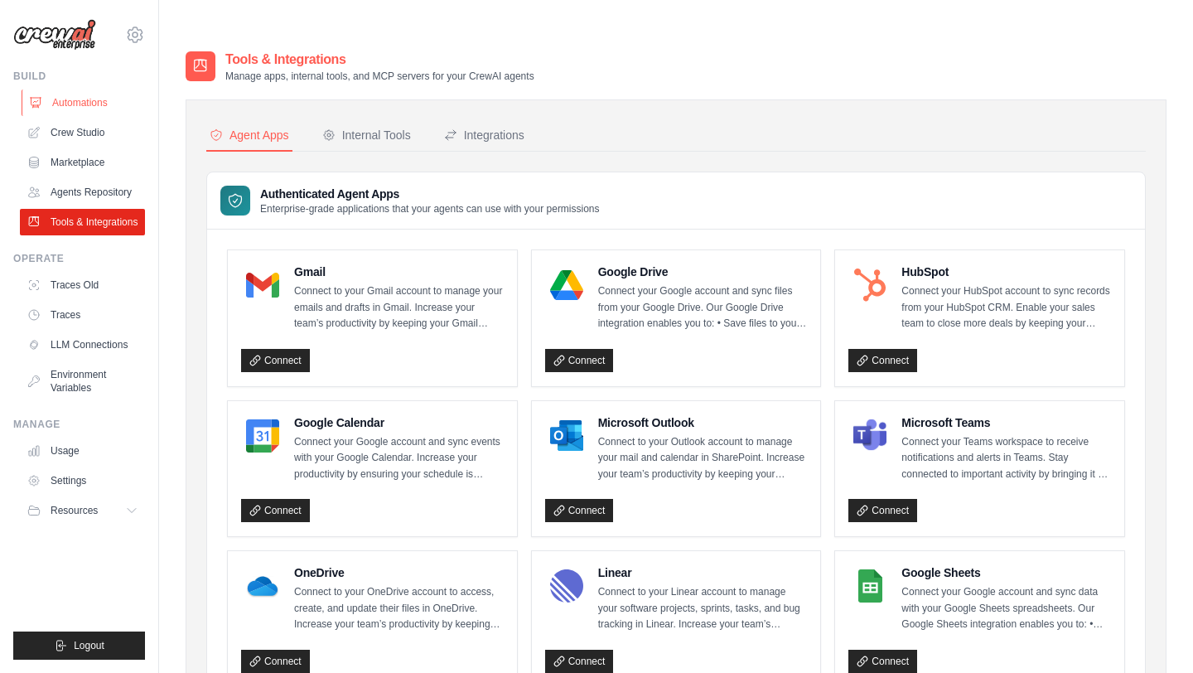
click at [85, 107] on link "Automations" at bounding box center [84, 102] width 125 height 27
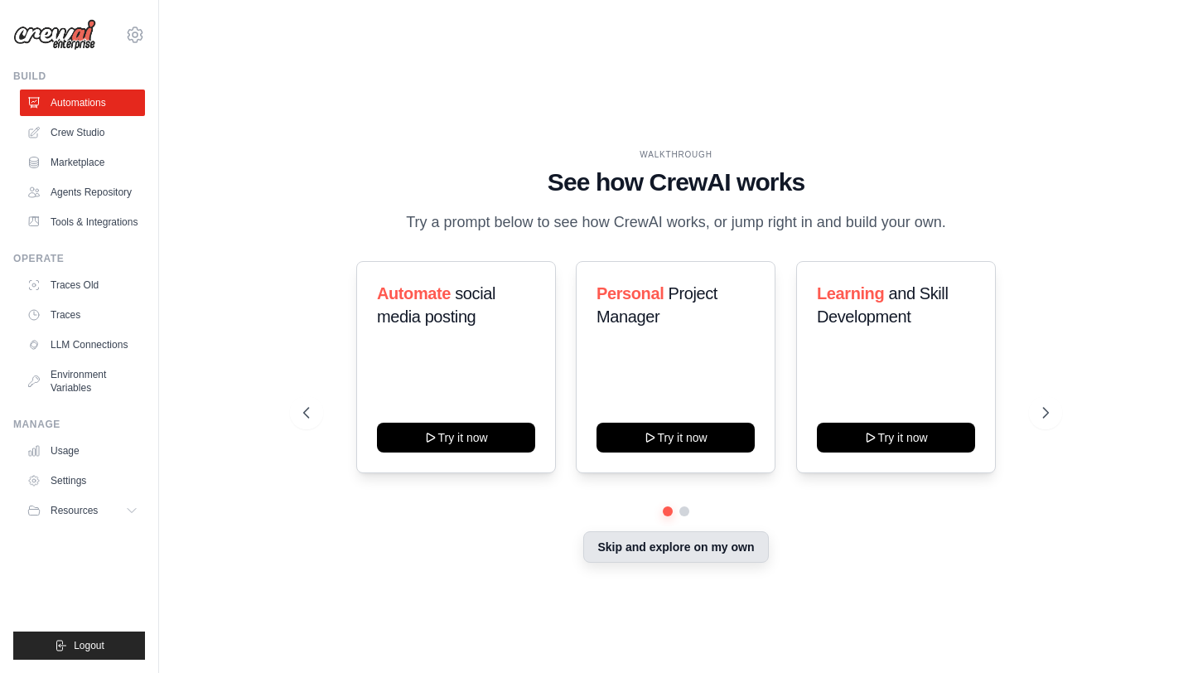
click at [659, 531] on button "Skip and explore on my own" at bounding box center [675, 546] width 185 height 31
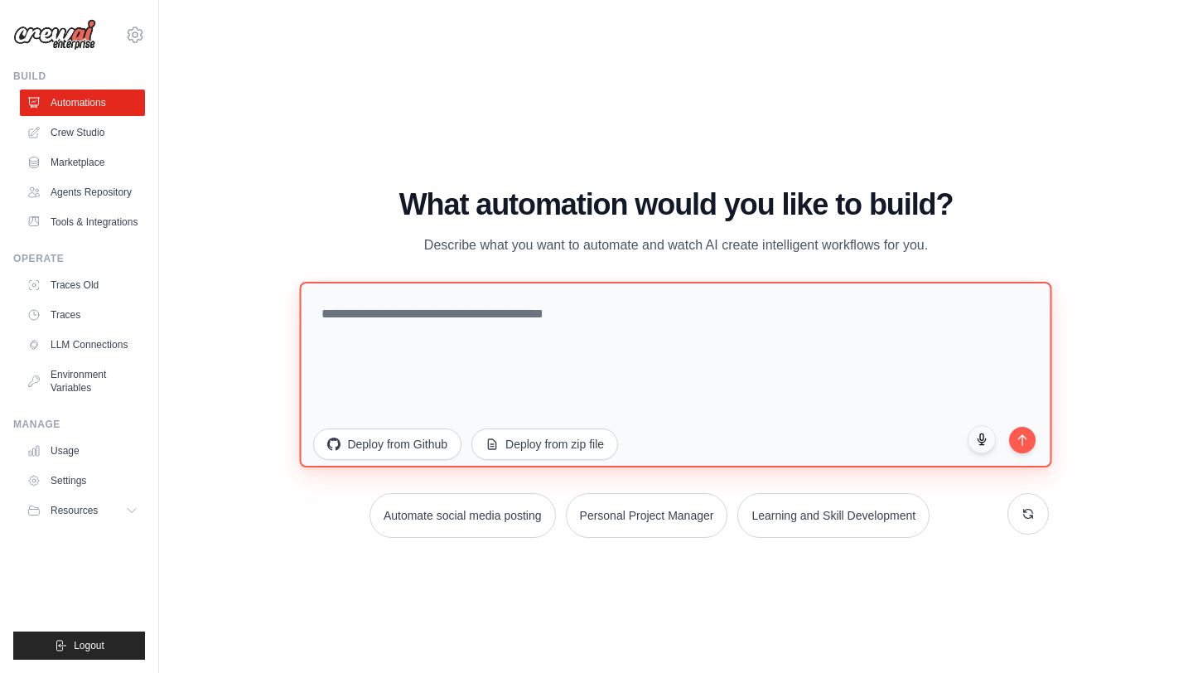
click at [468, 286] on textarea at bounding box center [676, 375] width 752 height 186
click at [580, 282] on textarea "**********" at bounding box center [676, 375] width 752 height 186
click at [583, 282] on textarea "**********" at bounding box center [676, 375] width 752 height 186
click at [588, 282] on textarea "**********" at bounding box center [676, 375] width 752 height 186
type textarea "**********"
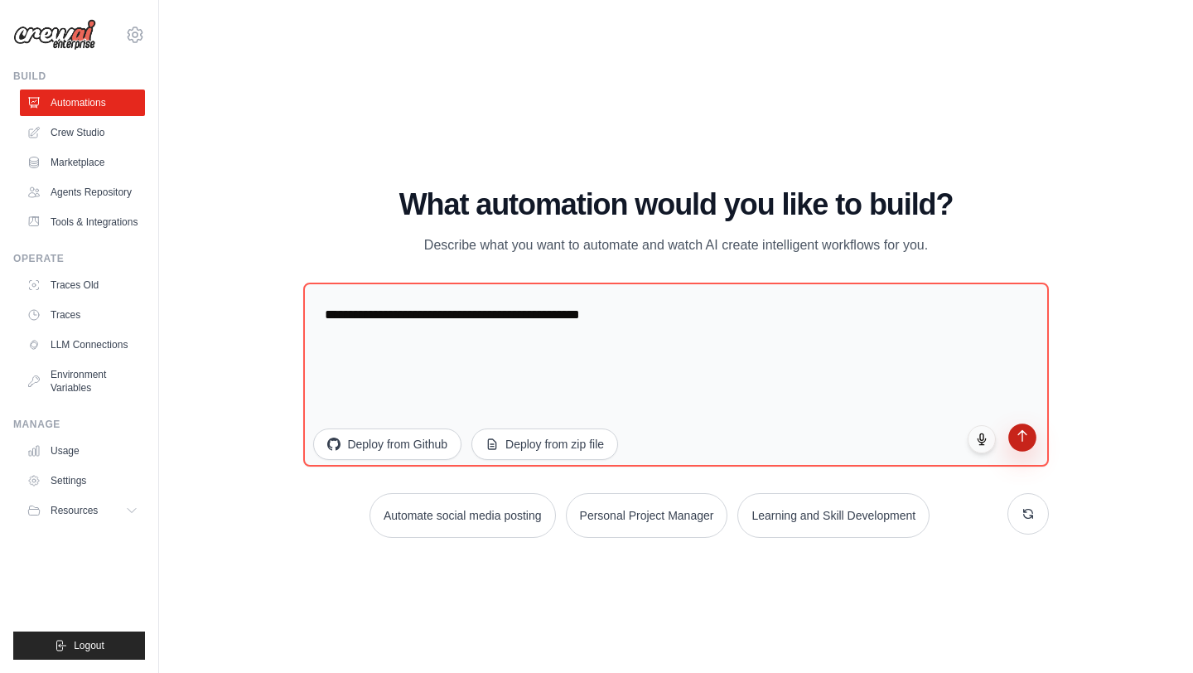
click at [1015, 429] on icon "submit" at bounding box center [1022, 436] width 14 height 14
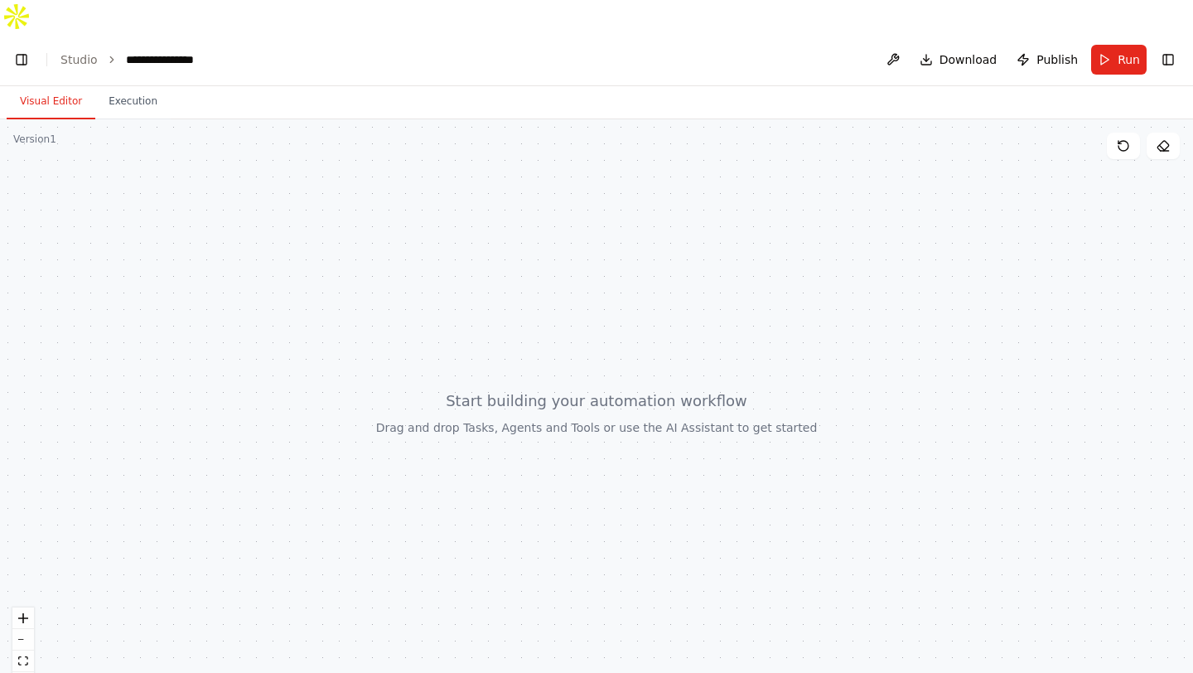
scroll to position [21870, 0]
